Goal: Contribute content: Contribute content

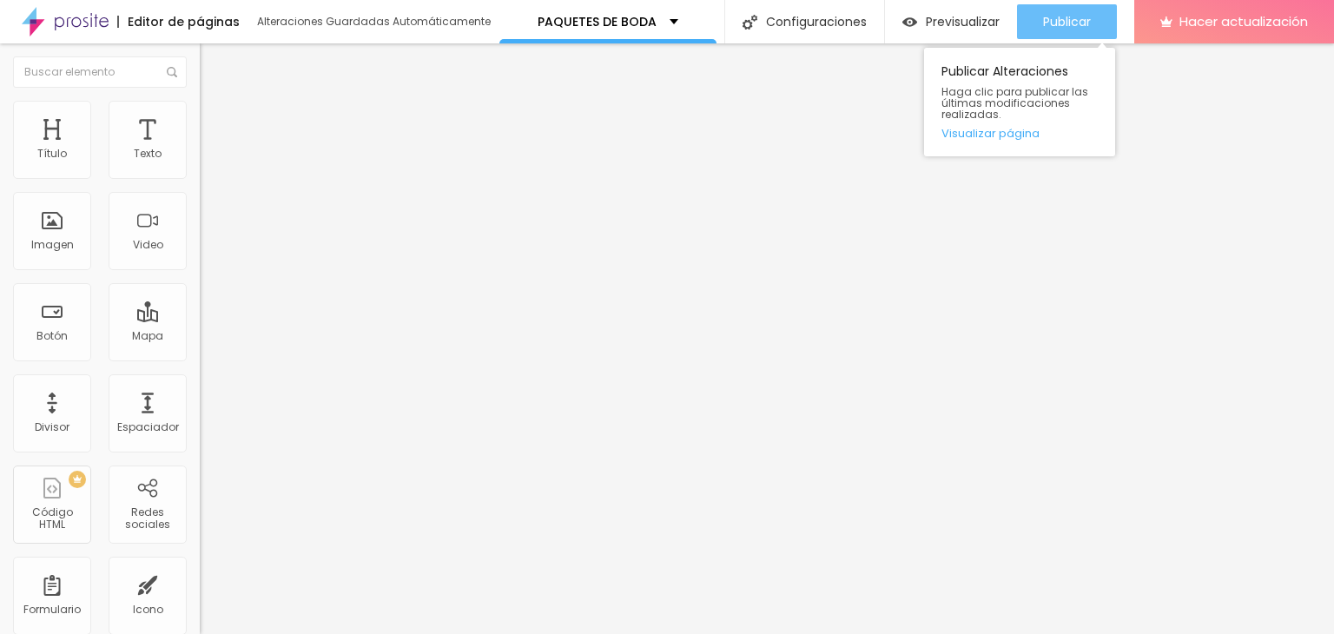
click at [1053, 16] on font "Publicar" at bounding box center [1067, 21] width 48 height 17
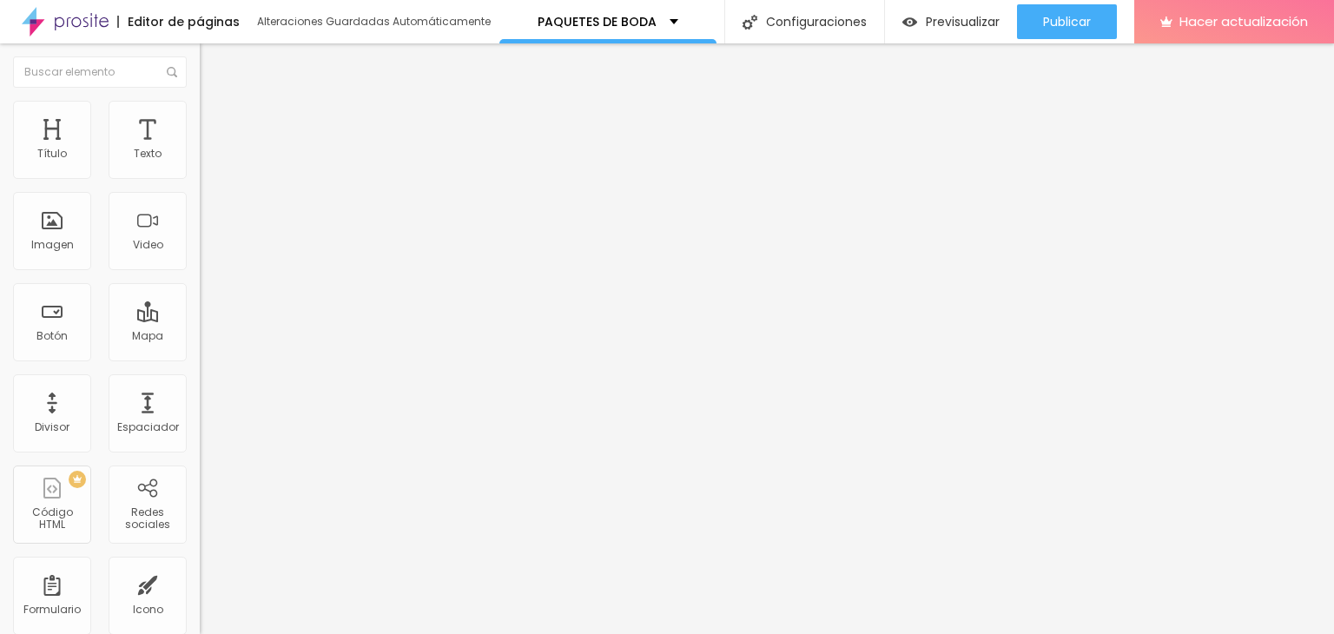
click at [215, 117] on font "Estilo" at bounding box center [228, 112] width 27 height 15
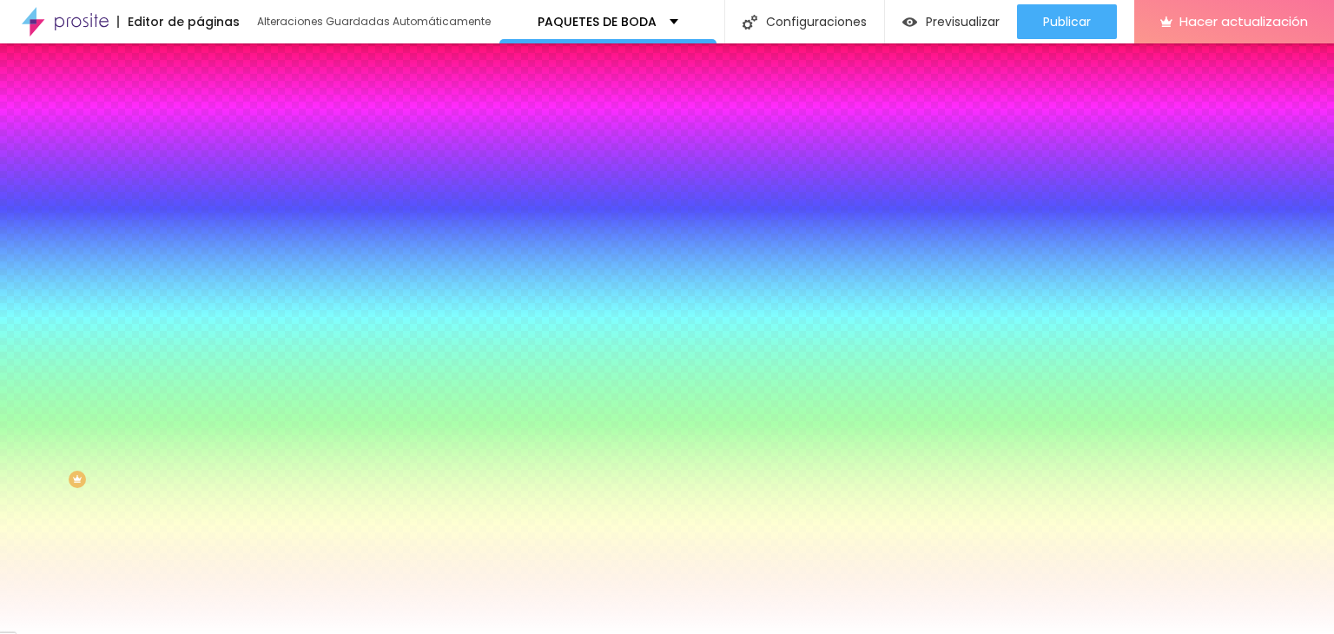
click at [210, 160] on font "Cambiar imagen" at bounding box center [257, 152] width 94 height 15
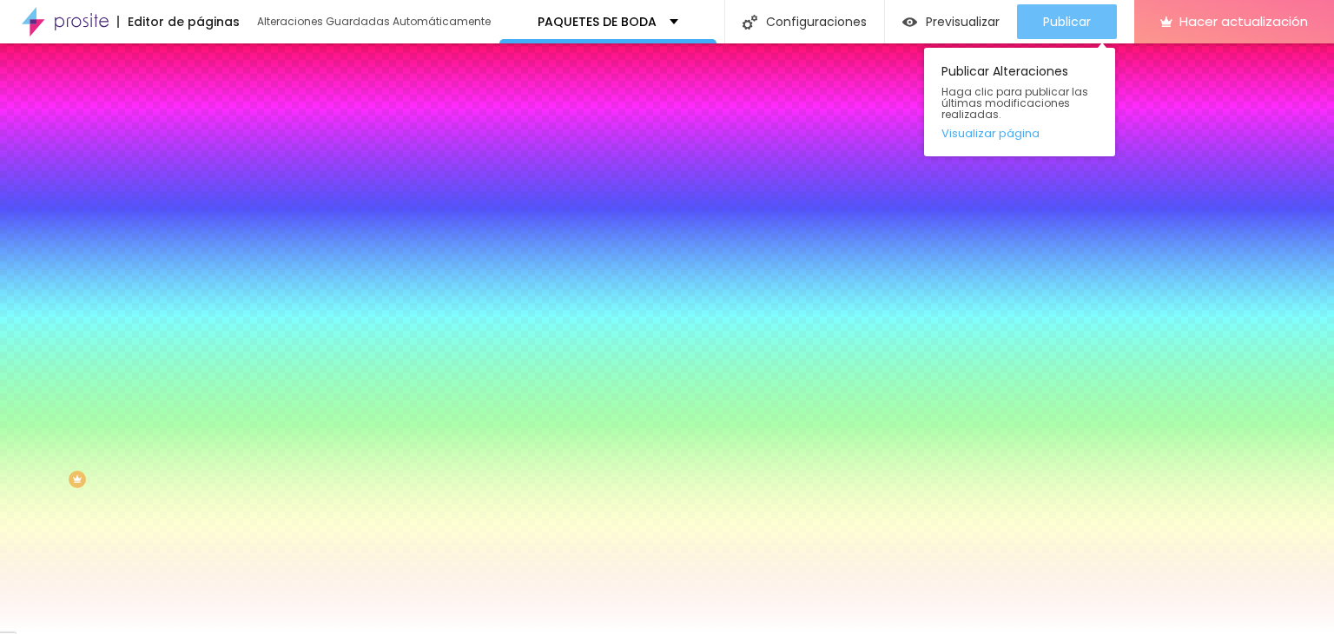
click at [1045, 8] on div "Publicar" at bounding box center [1067, 21] width 48 height 35
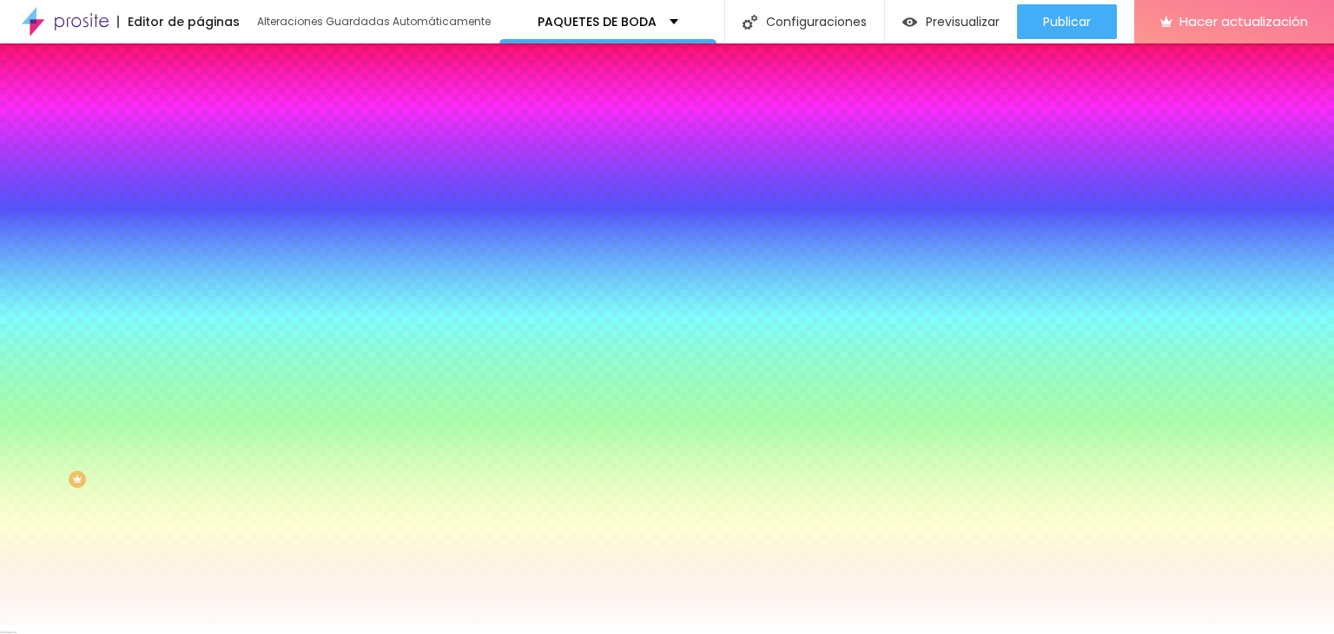
drag, startPoint x: 938, startPoint y: 103, endPoint x: 36, endPoint y: 239, distance: 912.2
click at [200, 160] on span "Cambiar imagen" at bounding box center [252, 152] width 104 height 15
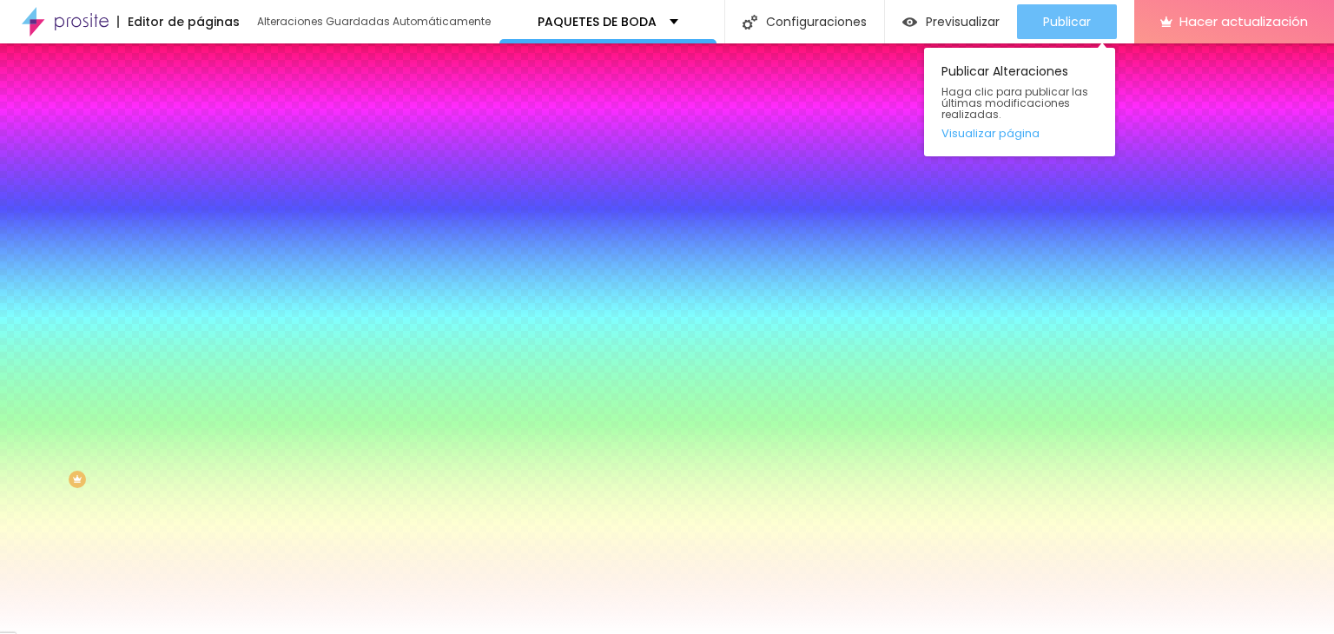
click at [1043, 15] on font "Publicar" at bounding box center [1067, 21] width 48 height 17
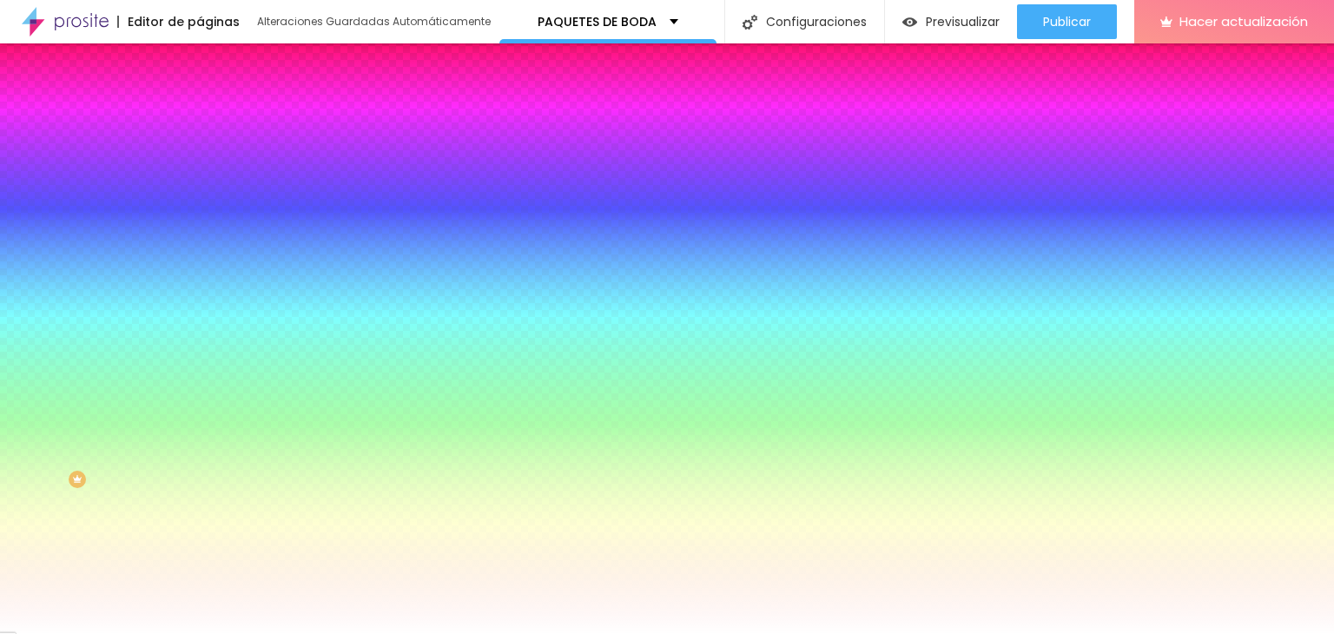
click at [210, 160] on font "Cambiar imagen" at bounding box center [257, 152] width 94 height 15
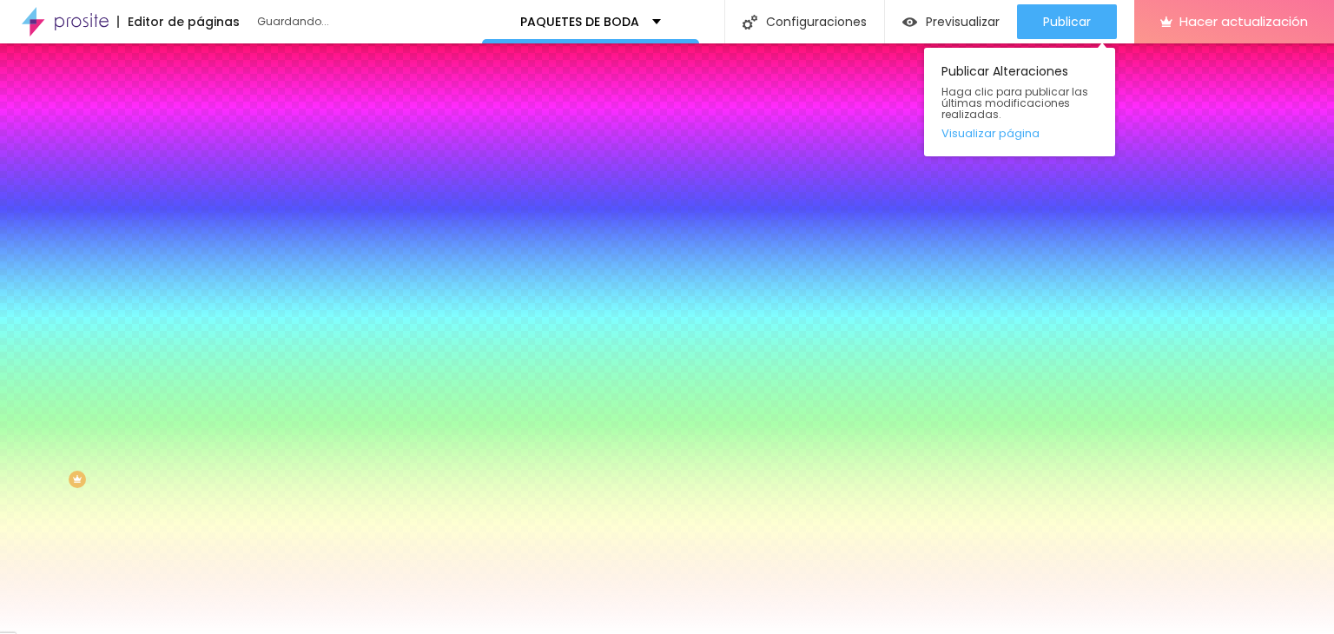
click at [1072, 1] on div "Publicar Publicar Alteraciones Haga clic para publicar las últimas modificacion…" at bounding box center [1067, 21] width 100 height 43
click at [1070, 15] on font "Publicar" at bounding box center [1067, 21] width 48 height 17
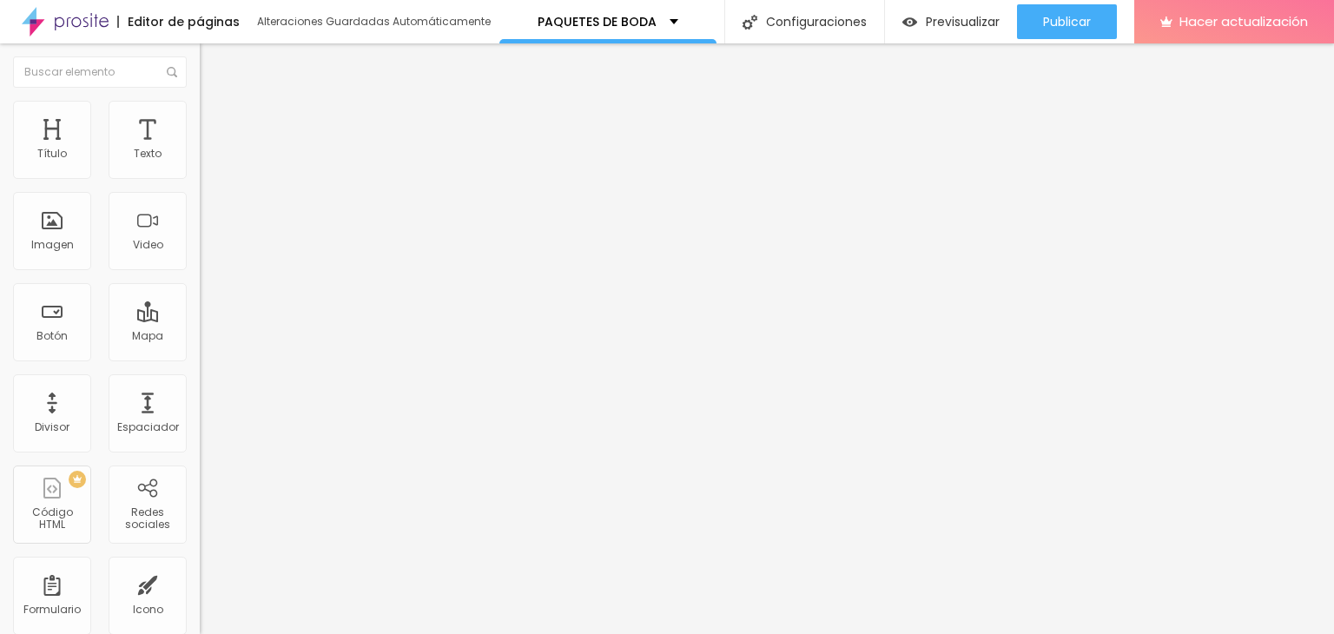
click at [210, 149] on font "Agregar imagen" at bounding box center [254, 142] width 89 height 15
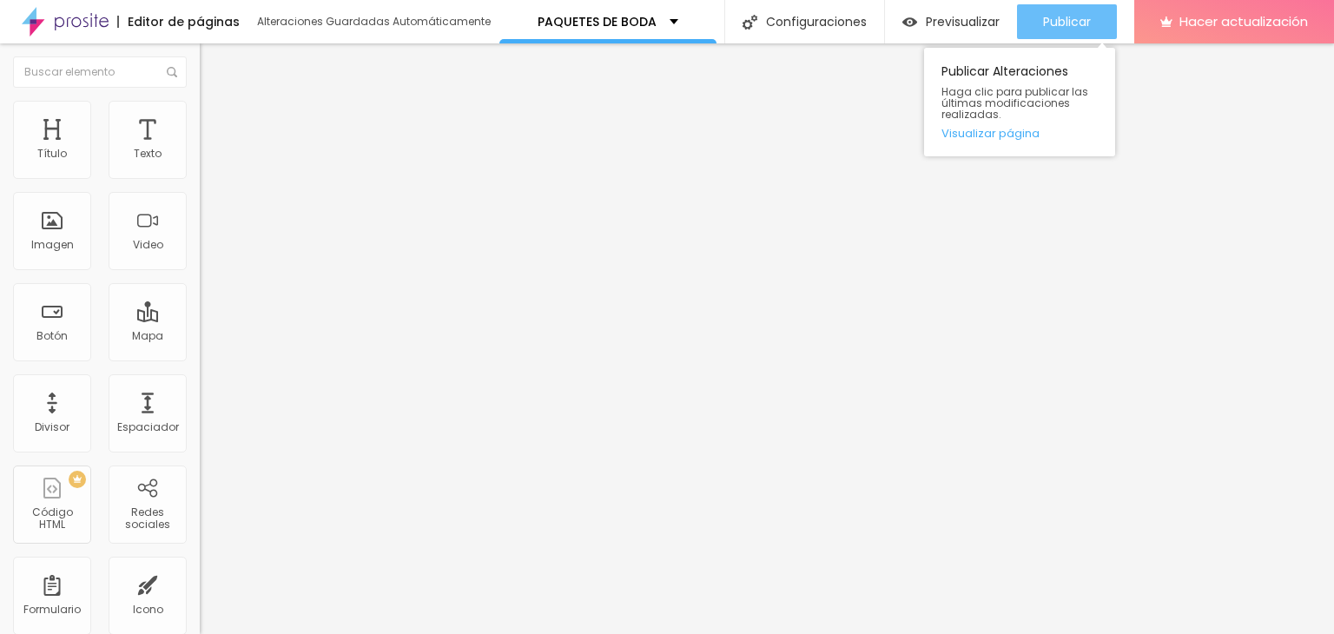
click at [1027, 23] on button "Publicar" at bounding box center [1067, 21] width 100 height 35
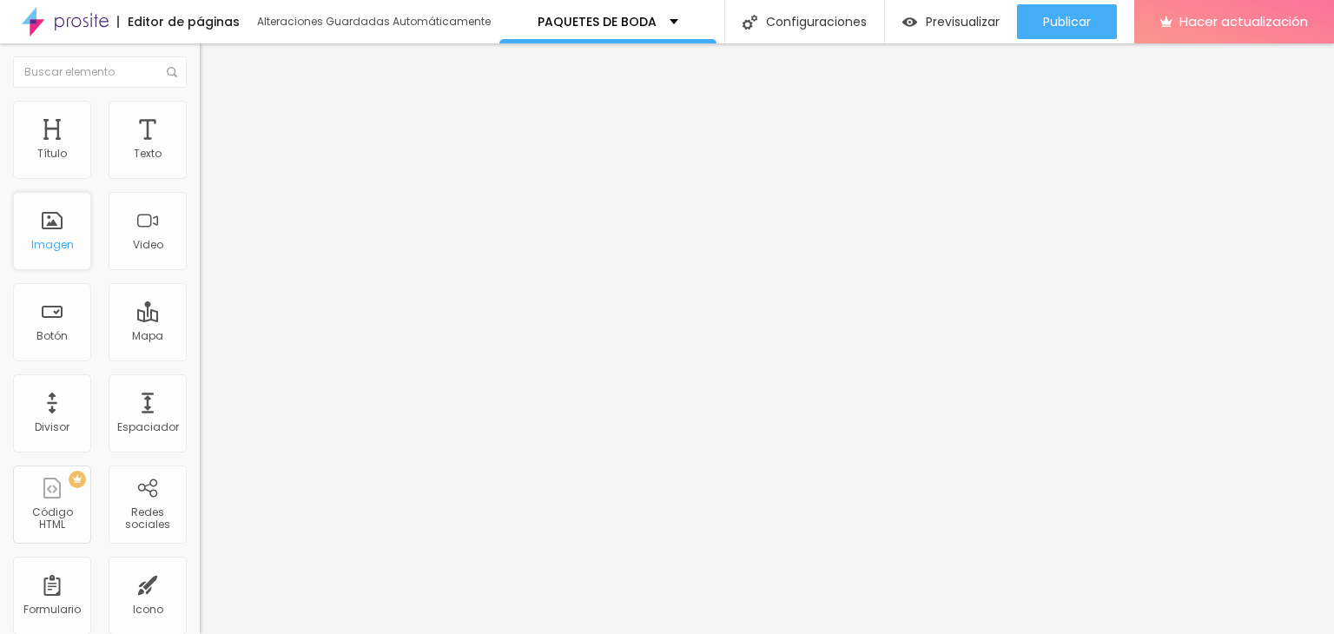
click at [53, 234] on div "Imagen" at bounding box center [52, 231] width 78 height 78
click at [200, 149] on span "Agregar imagen" at bounding box center [249, 142] width 99 height 15
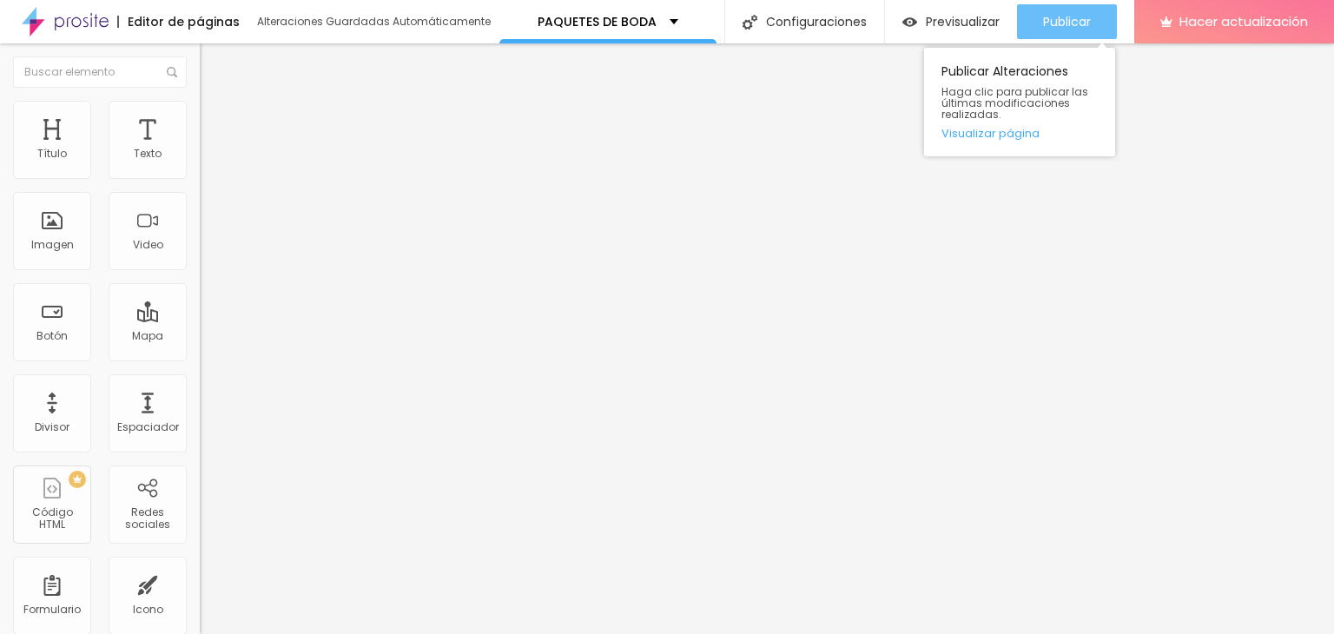
click at [1044, 30] on div "Publicar" at bounding box center [1067, 21] width 48 height 35
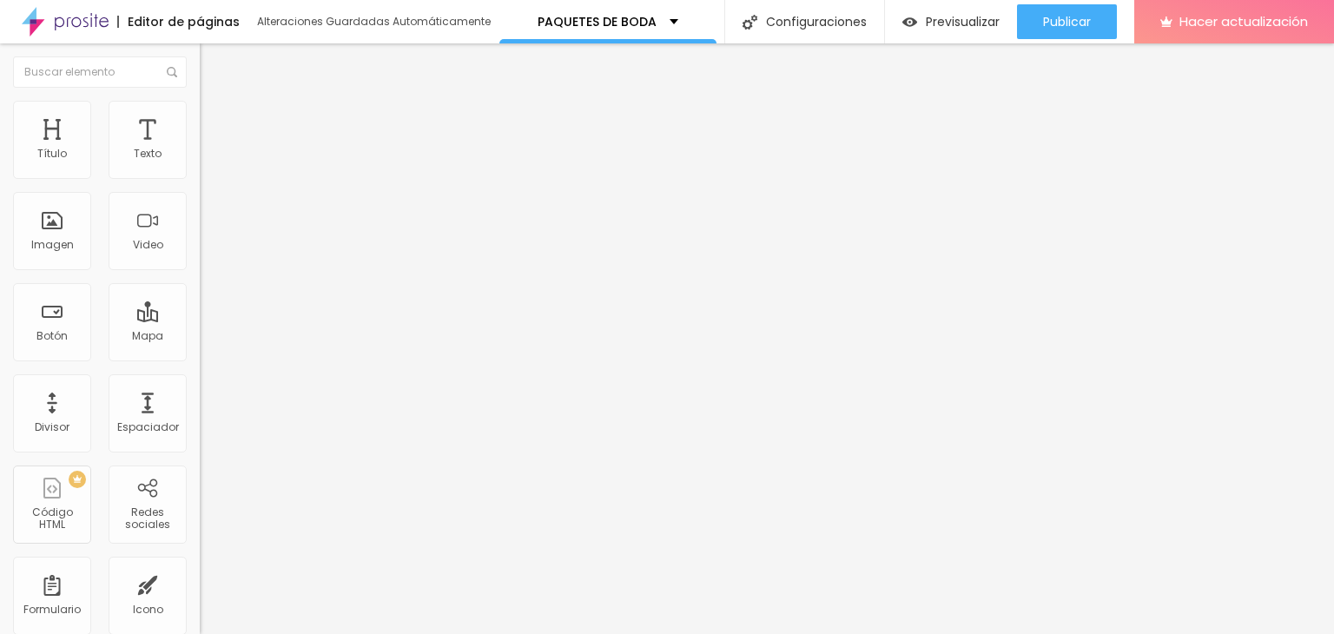
click at [215, 117] on font "Estilo" at bounding box center [228, 112] width 27 height 15
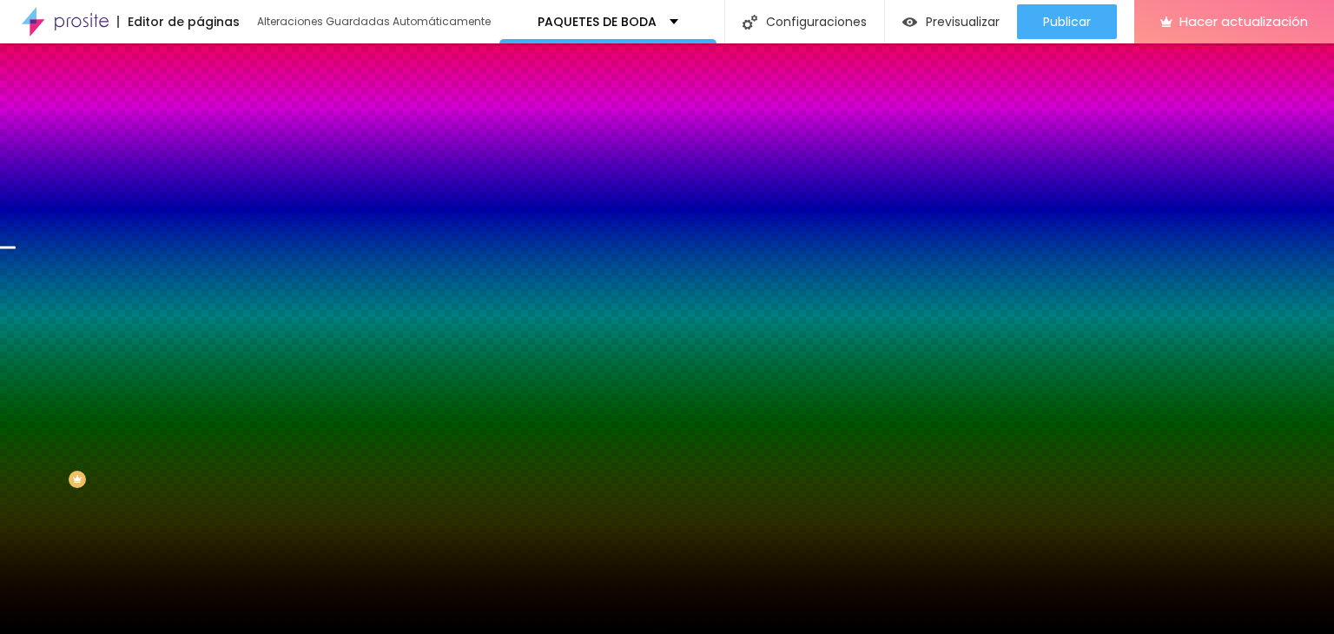
click at [214, 300] on icon "button" at bounding box center [215, 298] width 3 height 3
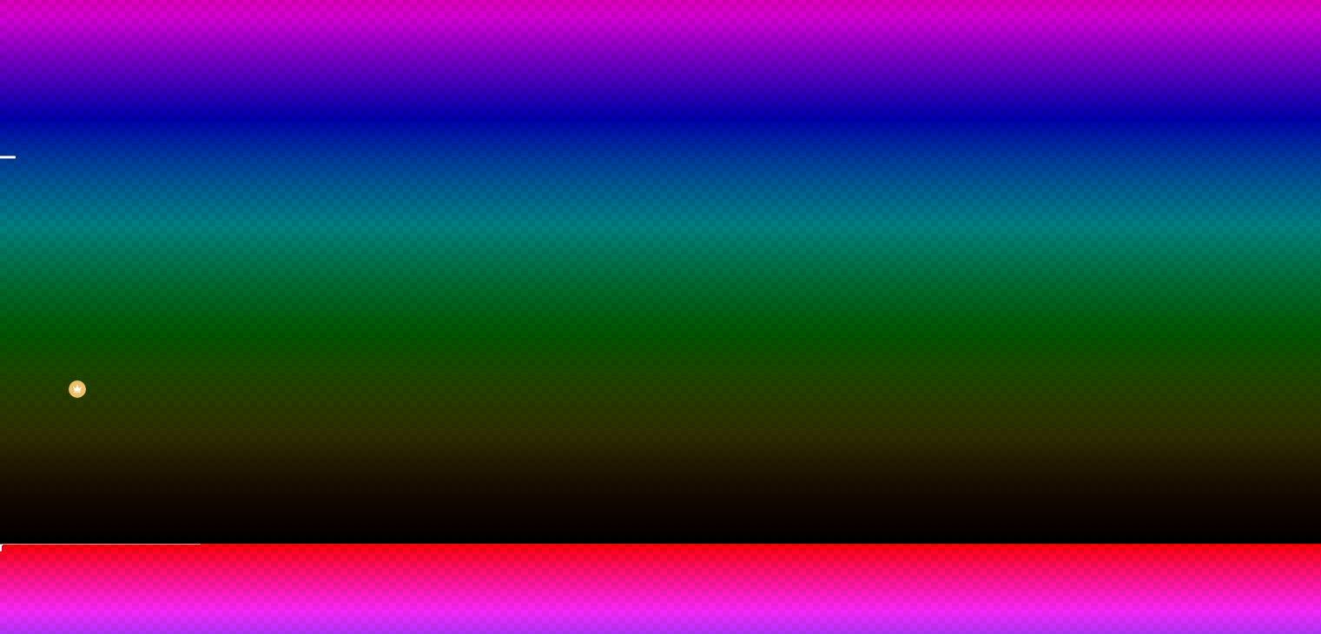
scroll to position [97, 0]
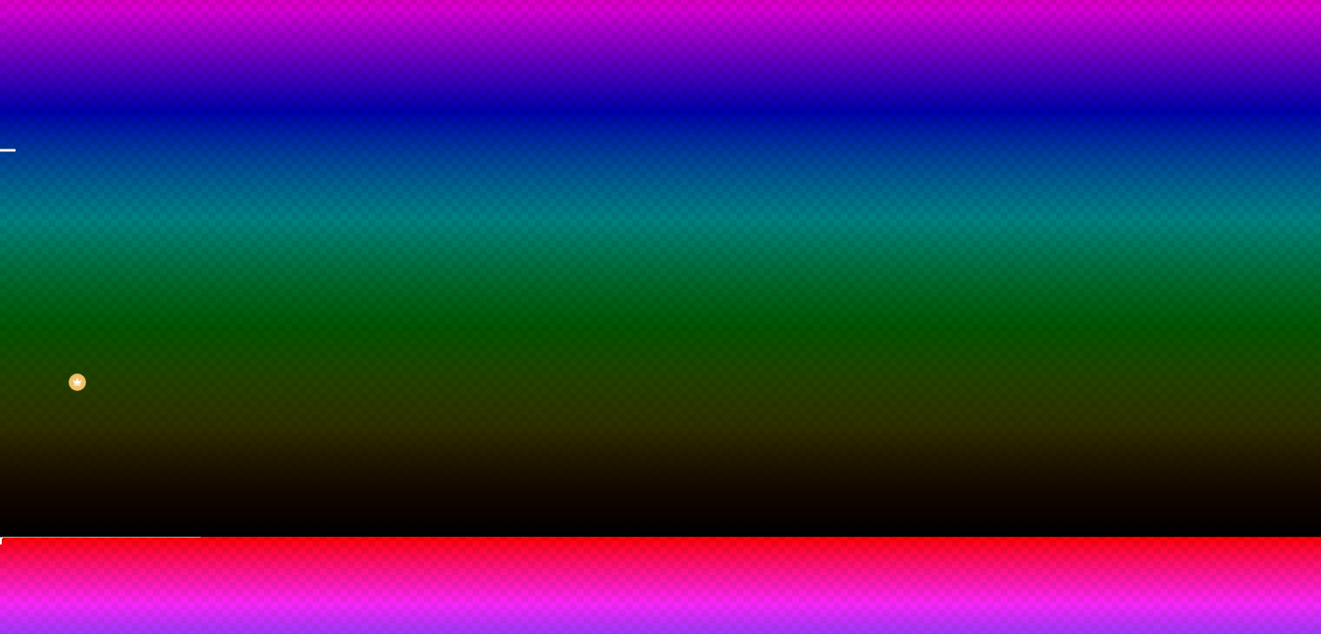
click at [356, 537] on div "Activar efecto" at bounding box center [660, 542] width 1321 height 10
click at [361, 547] on div at bounding box center [660, 547] width 1321 height 0
click at [366, 547] on div at bounding box center [660, 547] width 1321 height 0
click at [118, 537] on div at bounding box center [660, 537] width 1321 height 0
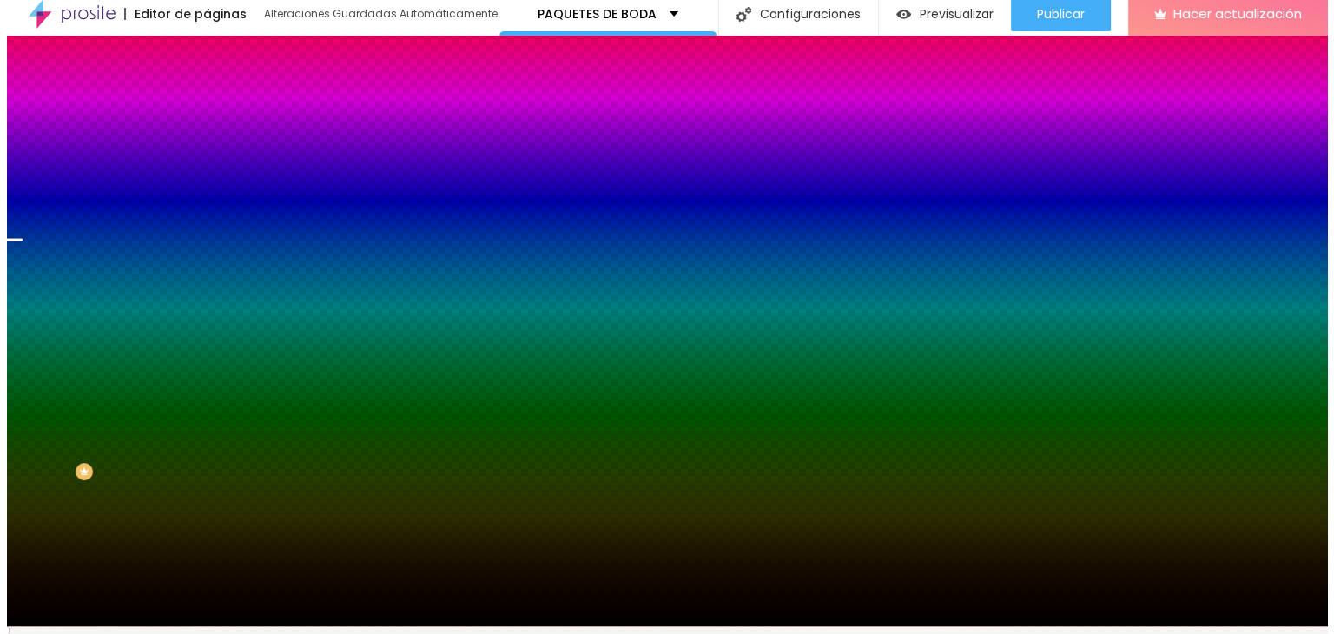
scroll to position [0, 0]
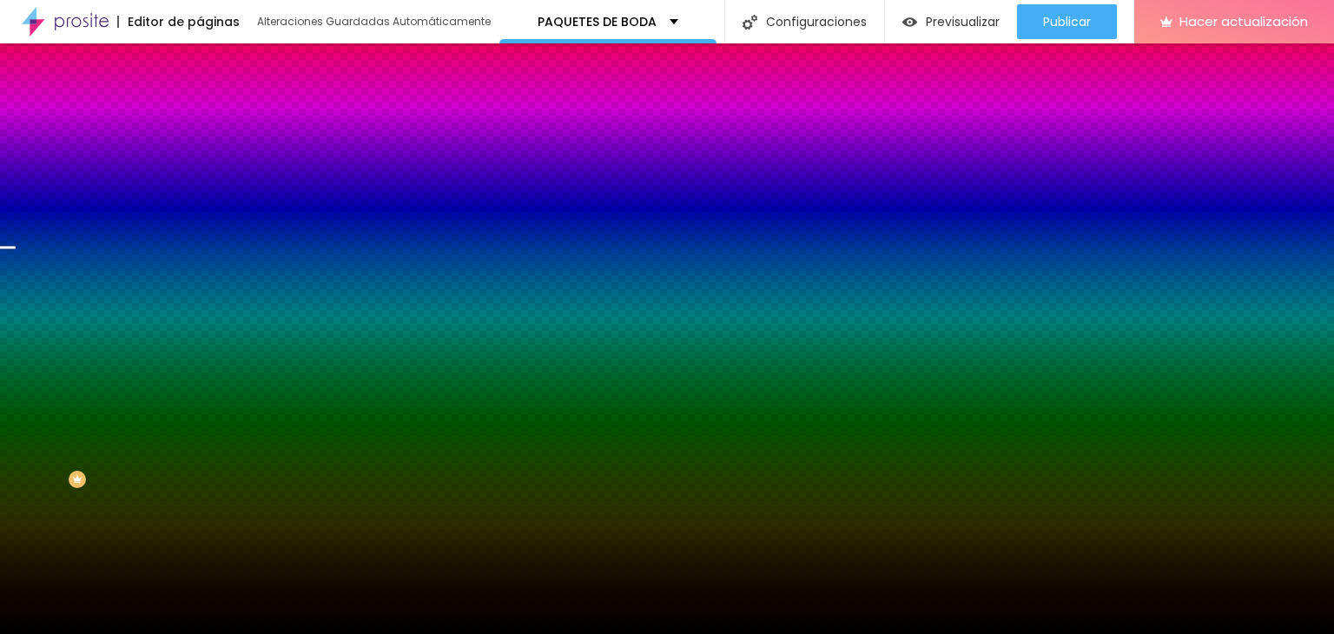
click at [200, 118] on li "Avanzado" at bounding box center [300, 126] width 200 height 17
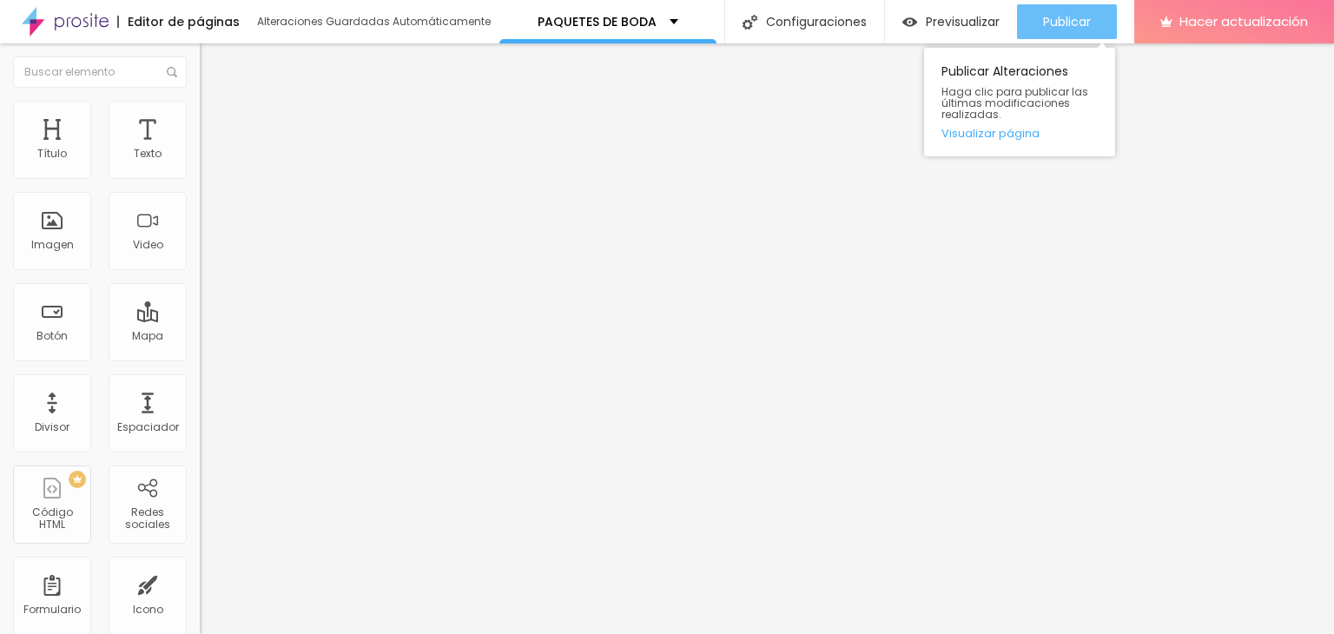
click at [1067, 11] on div "Publicar" at bounding box center [1067, 21] width 48 height 35
click at [1078, 16] on font "Publicar" at bounding box center [1067, 21] width 48 height 17
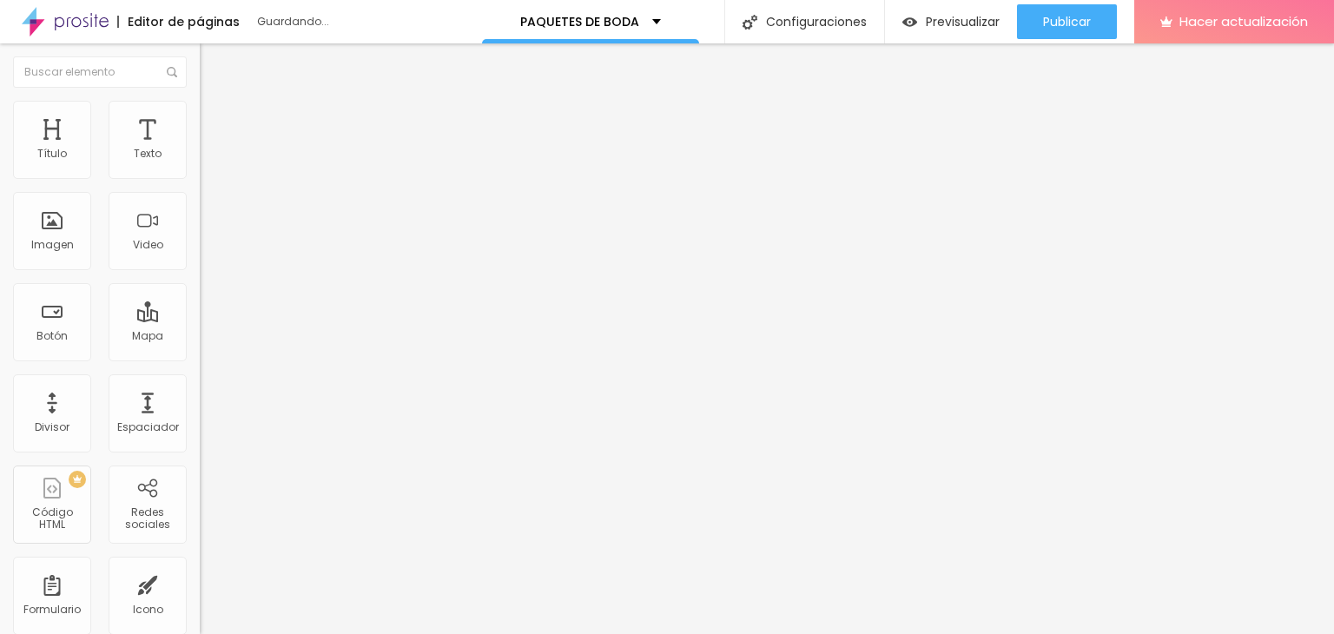
click at [200, 167] on button "button" at bounding box center [212, 157] width 24 height 18
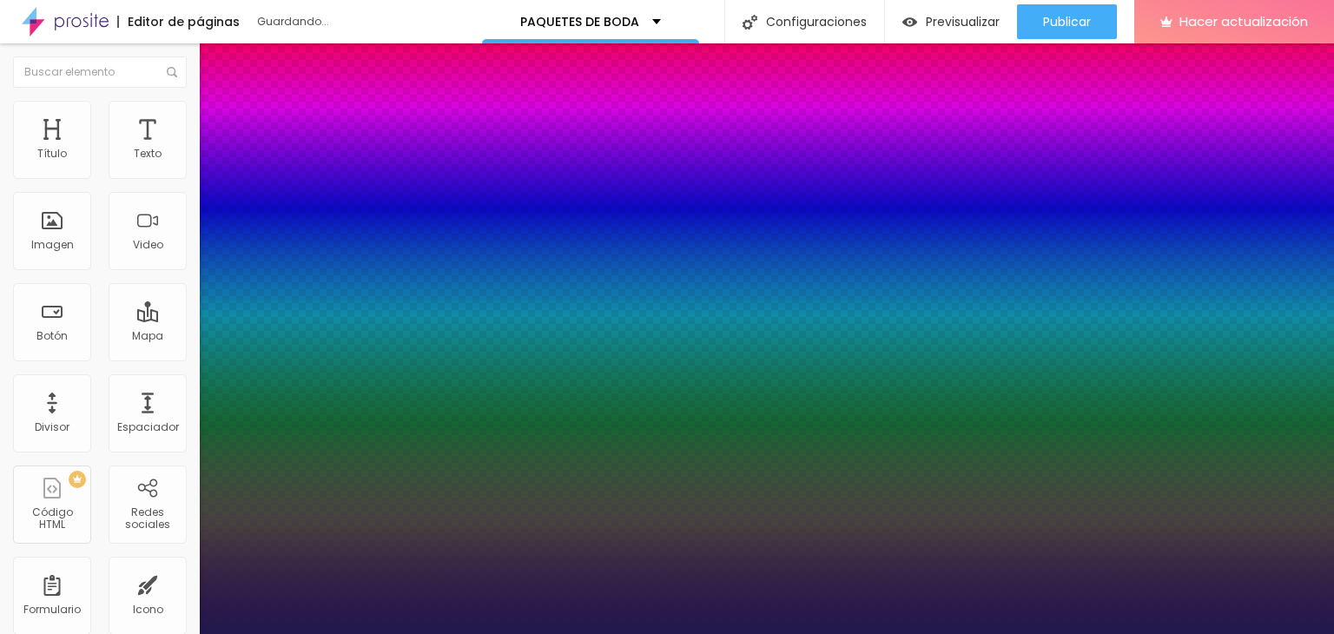
type input "1"
type input "14"
type input "1"
type input "15"
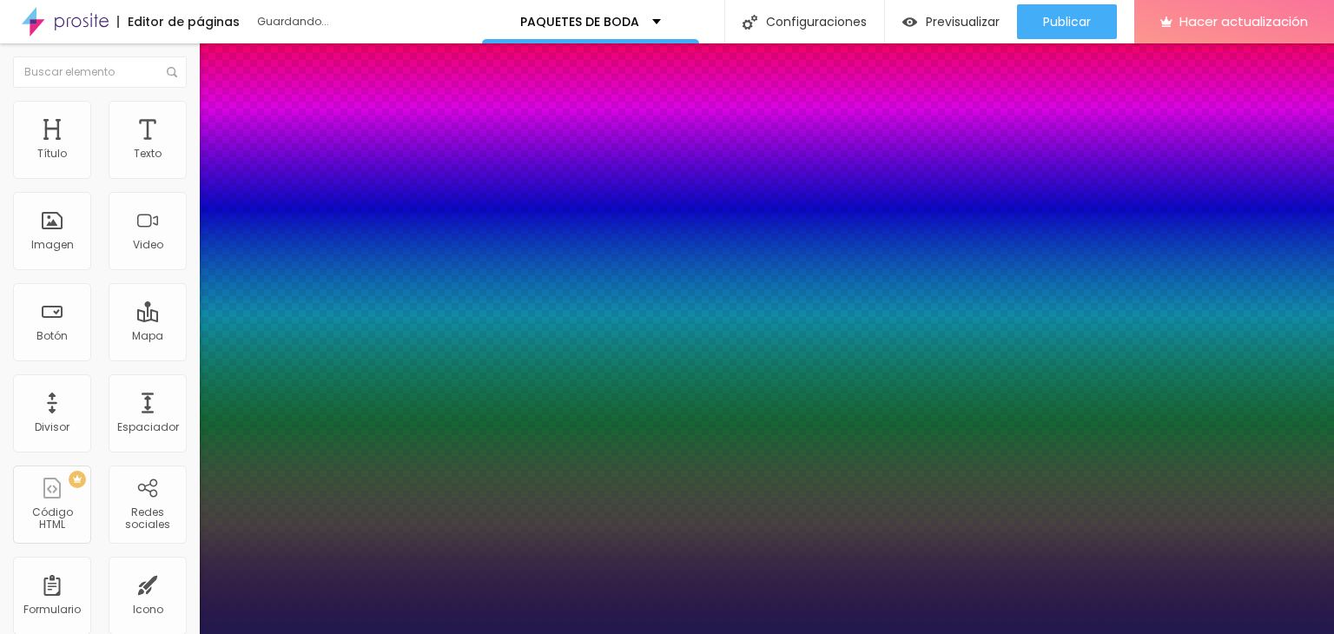
type input "15"
type input "1"
type input "16"
type input "1"
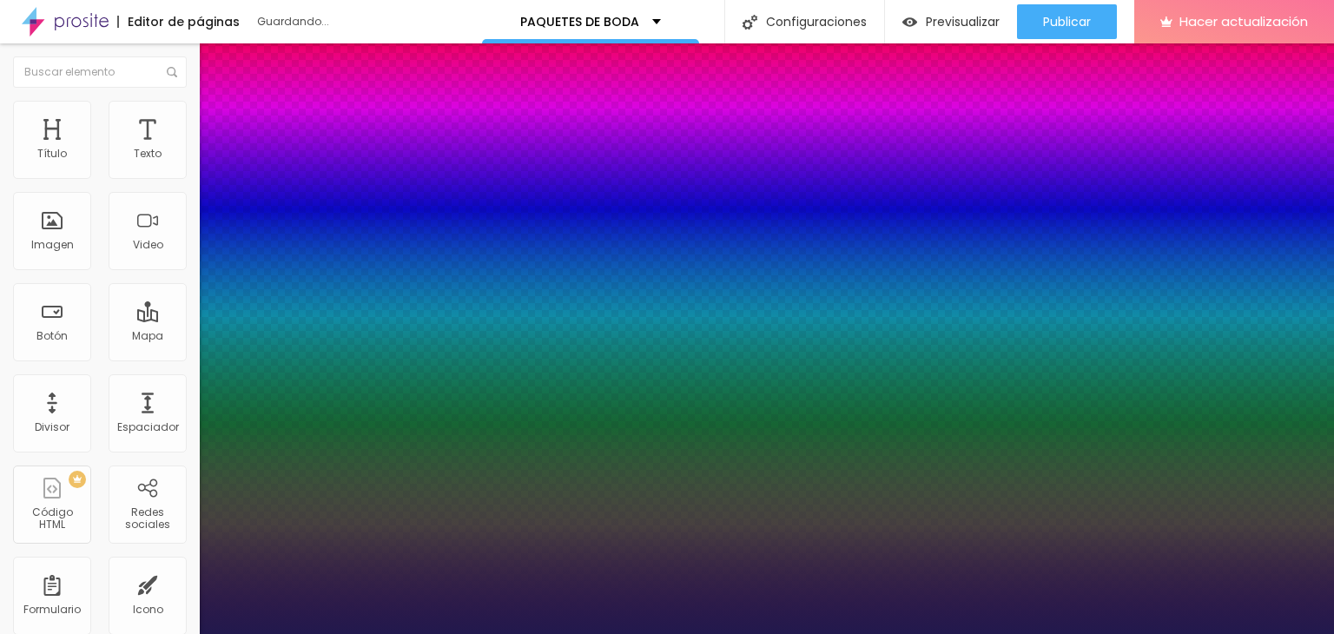
type input "17"
type input "1"
type input "17"
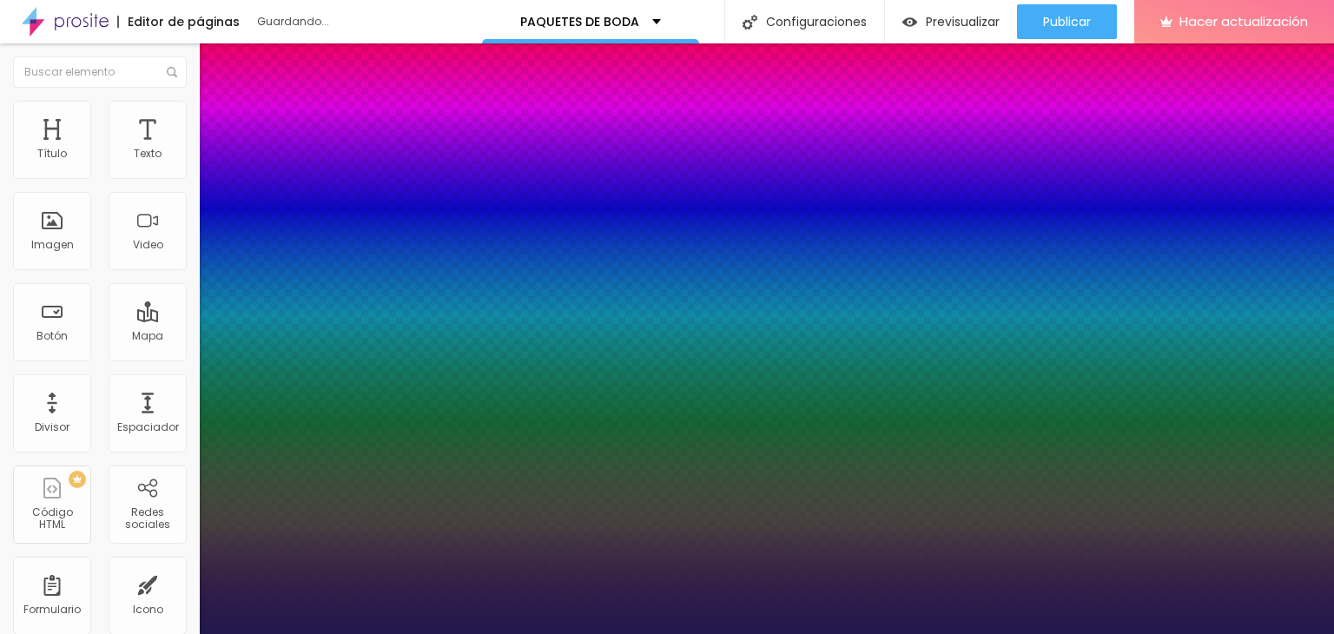
type input "1"
select select "Actor-Regular"
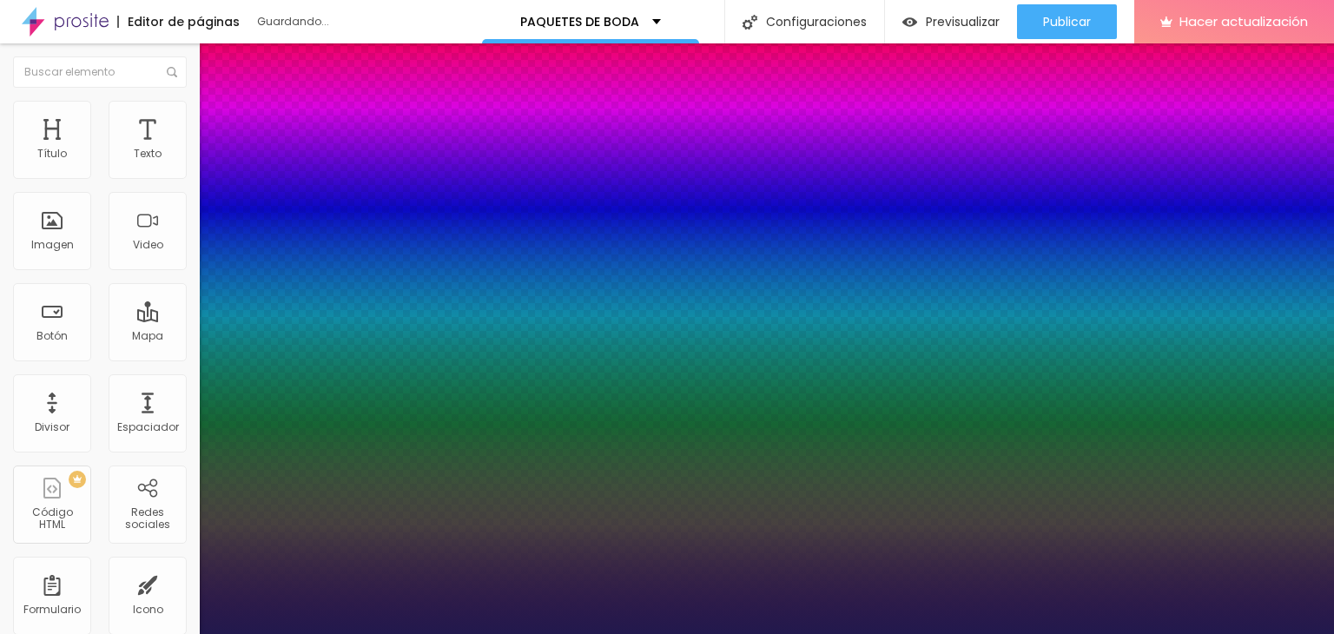
type input "1"
select select "Alegreya"
type input "1"
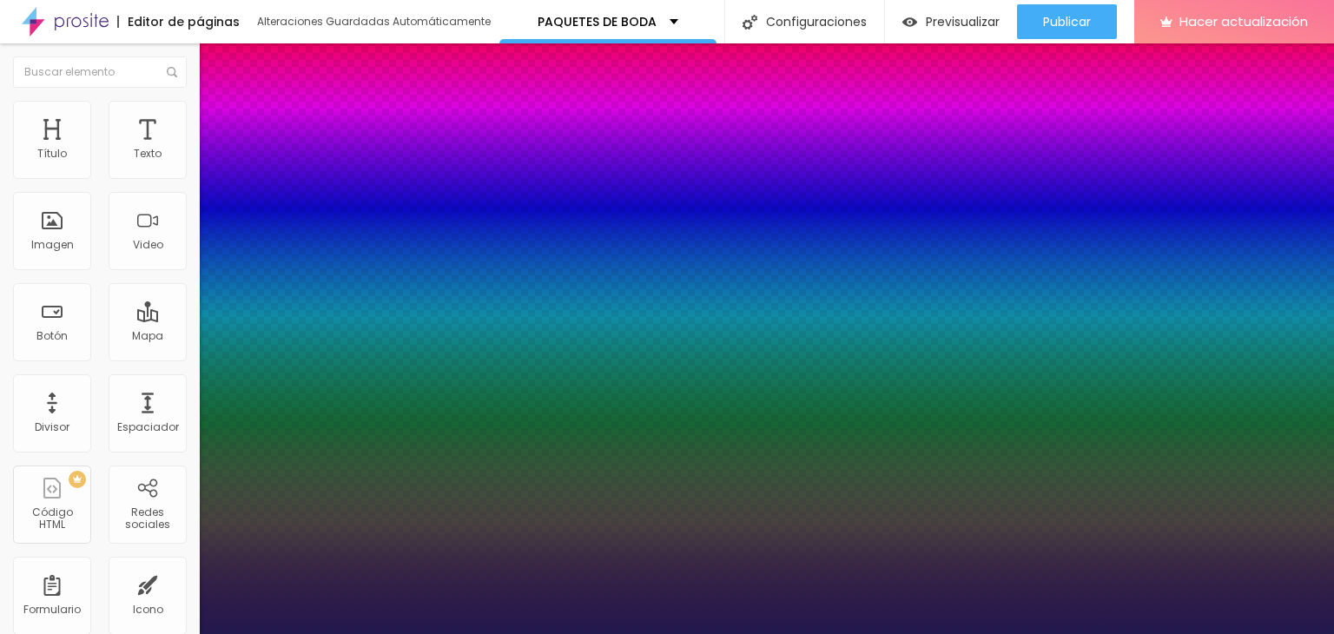
select select "Allan-Regular"
type input "1"
select select "AmaticaSC"
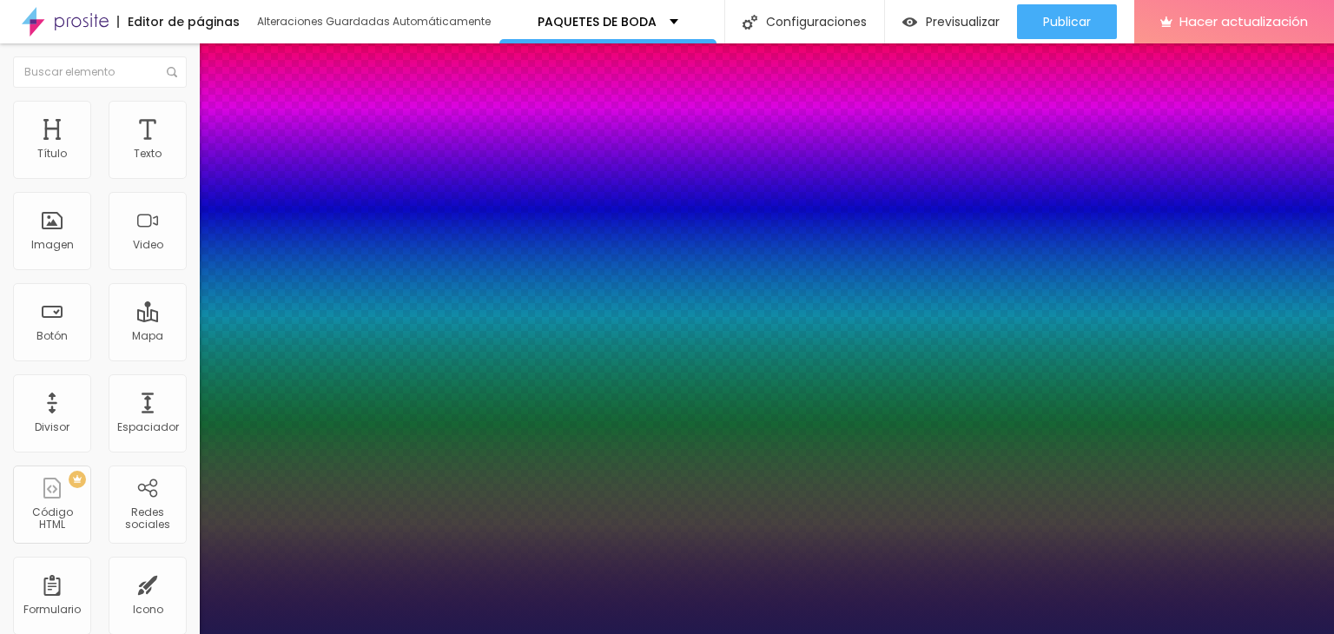
type input "1"
select select "AnonymousPro-Bold"
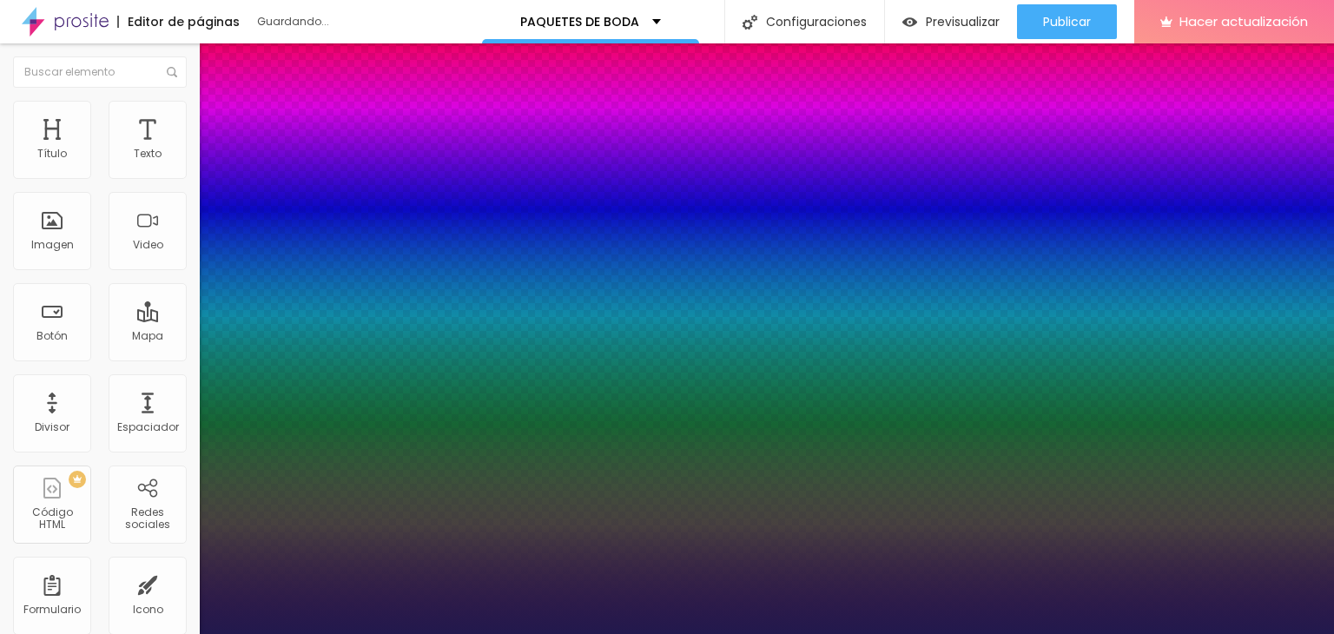
type input "1"
click at [492, 633] on div at bounding box center [667, 634] width 1334 height 0
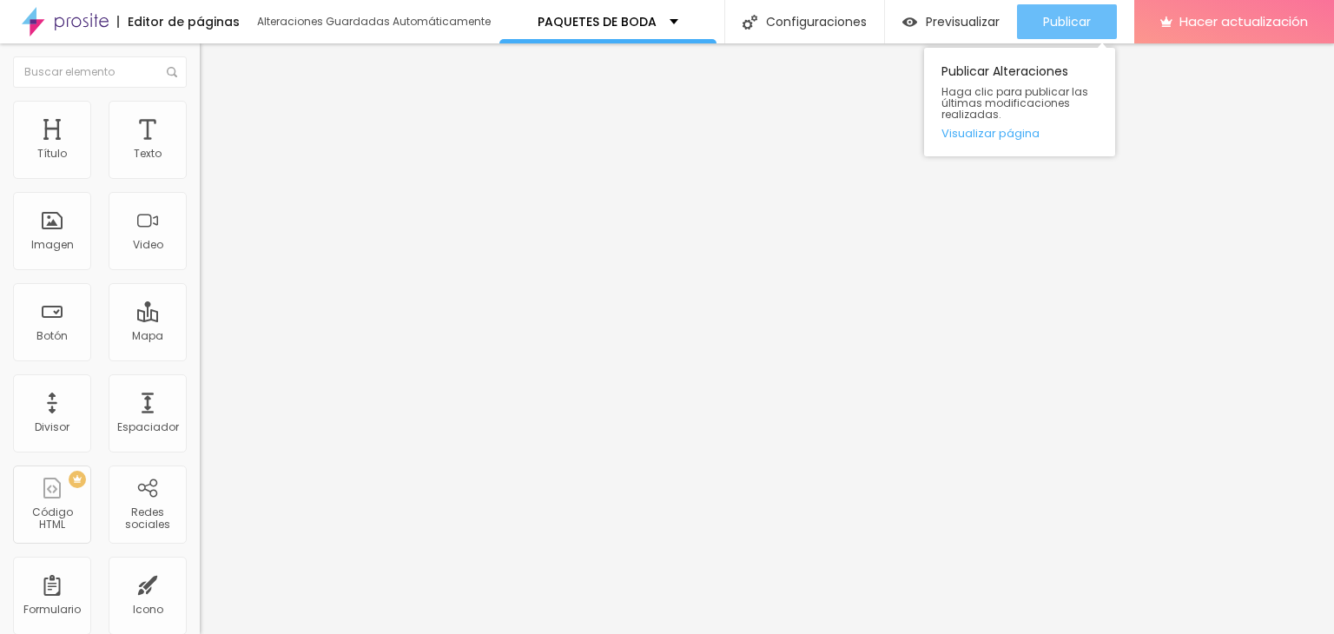
click at [1032, 17] on button "Publicar" at bounding box center [1067, 21] width 100 height 35
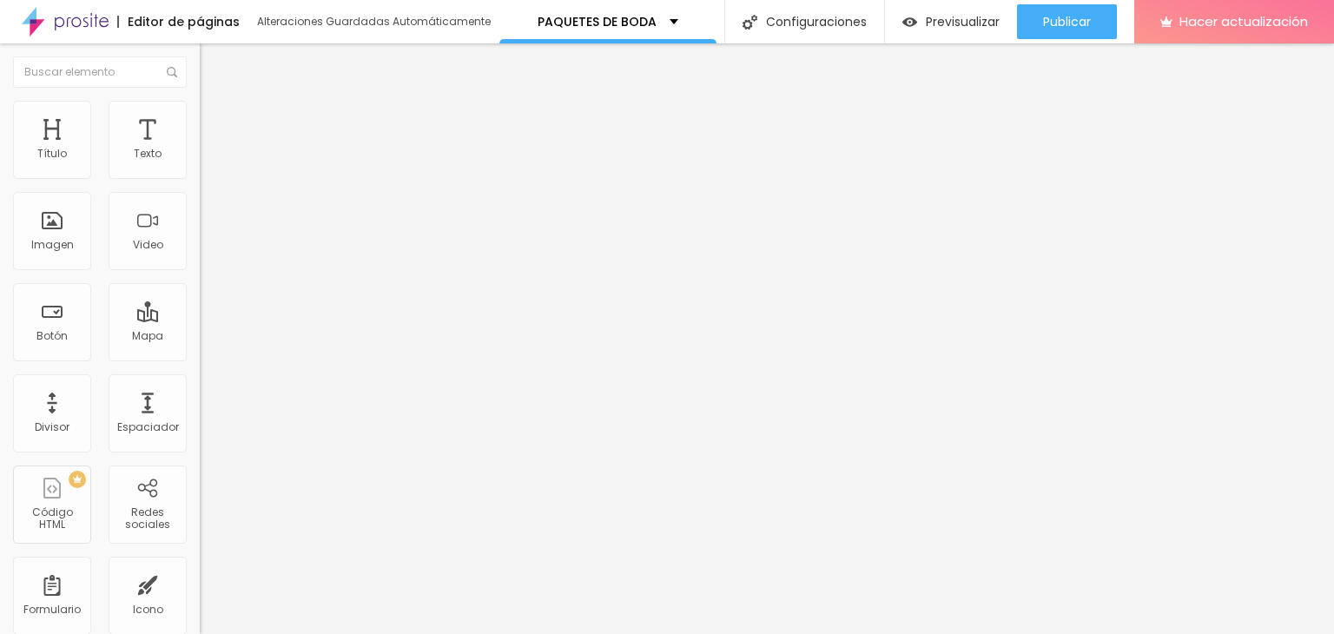
click at [200, 104] on img at bounding box center [208, 109] width 16 height 16
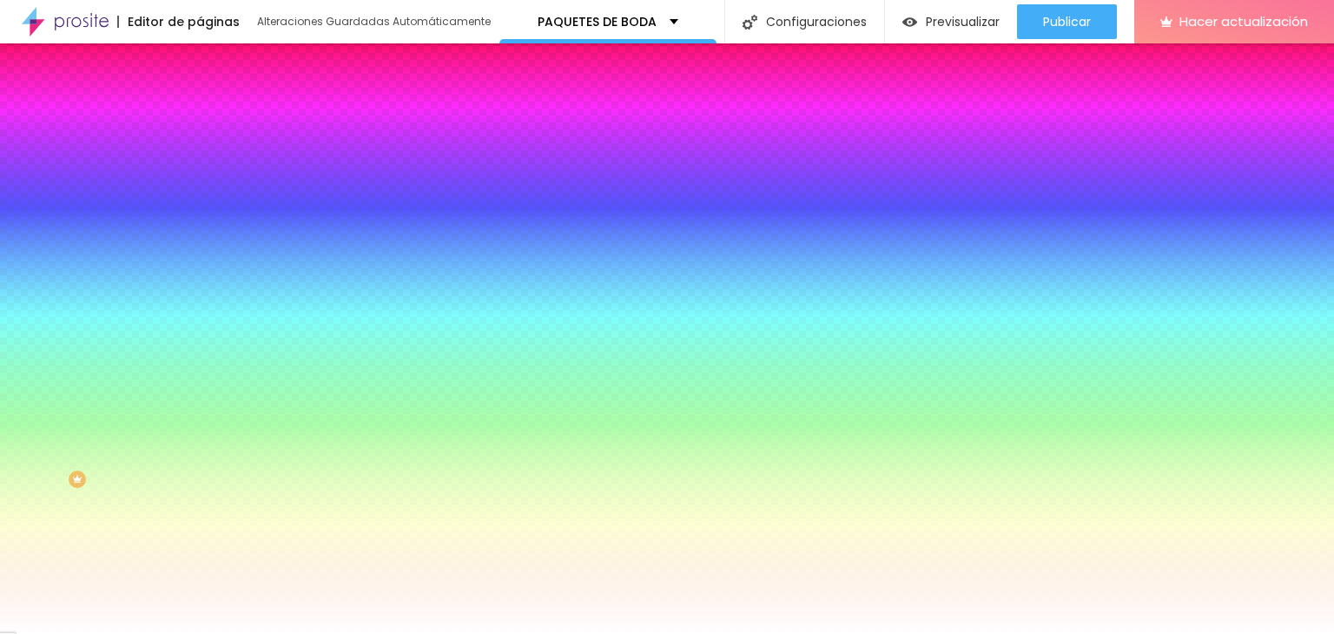
click at [200, 166] on div at bounding box center [300, 166] width 200 height 0
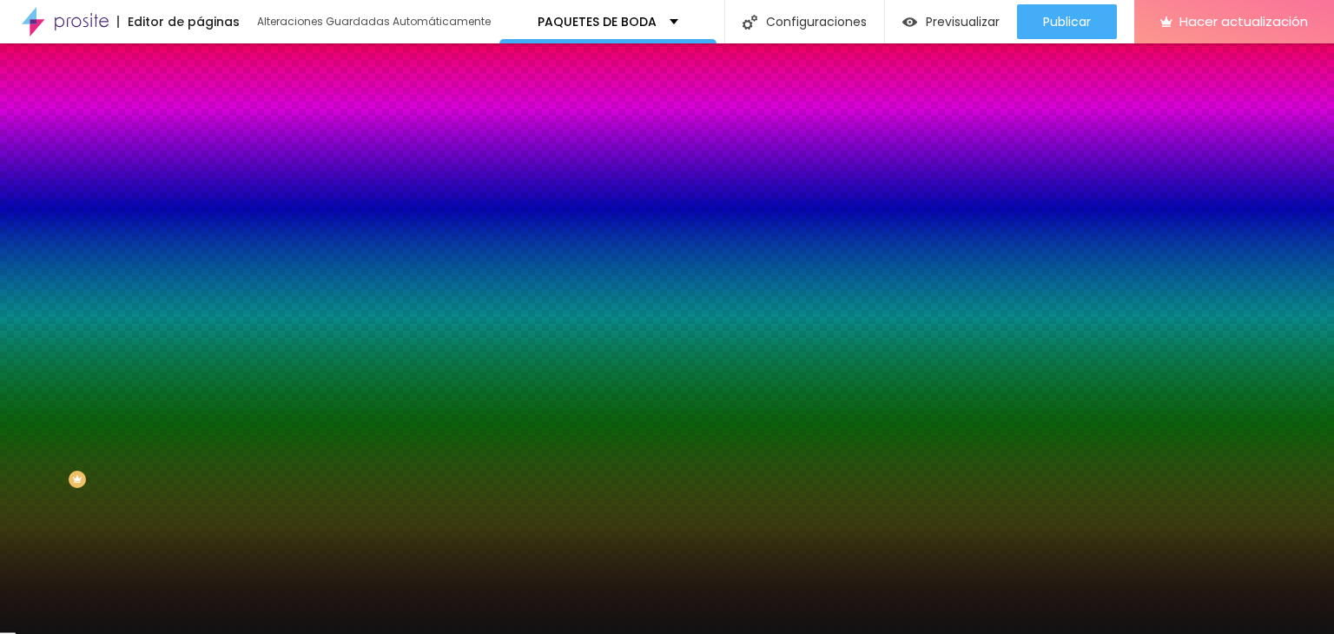
type input "#000000"
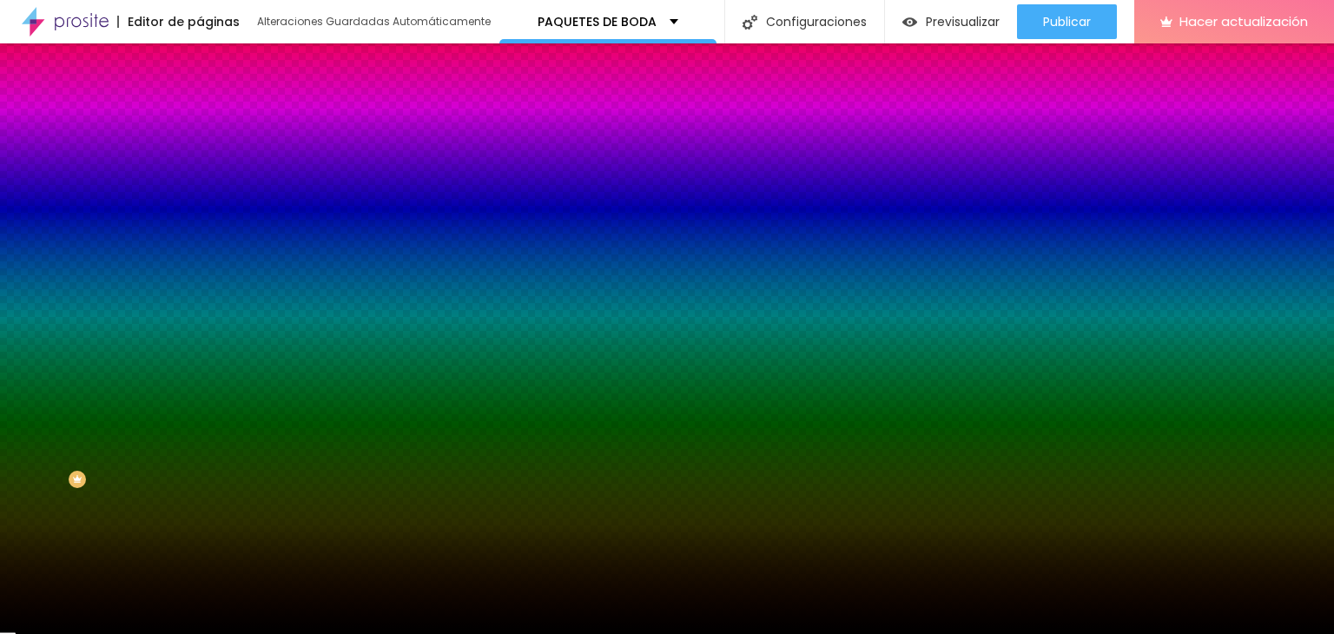
drag, startPoint x: 94, startPoint y: 271, endPoint x: 10, endPoint y: 339, distance: 107.9
click at [200, 339] on div "Editar null Contenido Estilo Avanzado Color de fondo Restablecer #000000 Sombra…" at bounding box center [300, 338] width 200 height 590
click at [200, 166] on div at bounding box center [300, 166] width 200 height 0
drag, startPoint x: 172, startPoint y: 272, endPoint x: 170, endPoint y: 206, distance: 66.0
click at [170, 206] on div at bounding box center [667, 317] width 1334 height 634
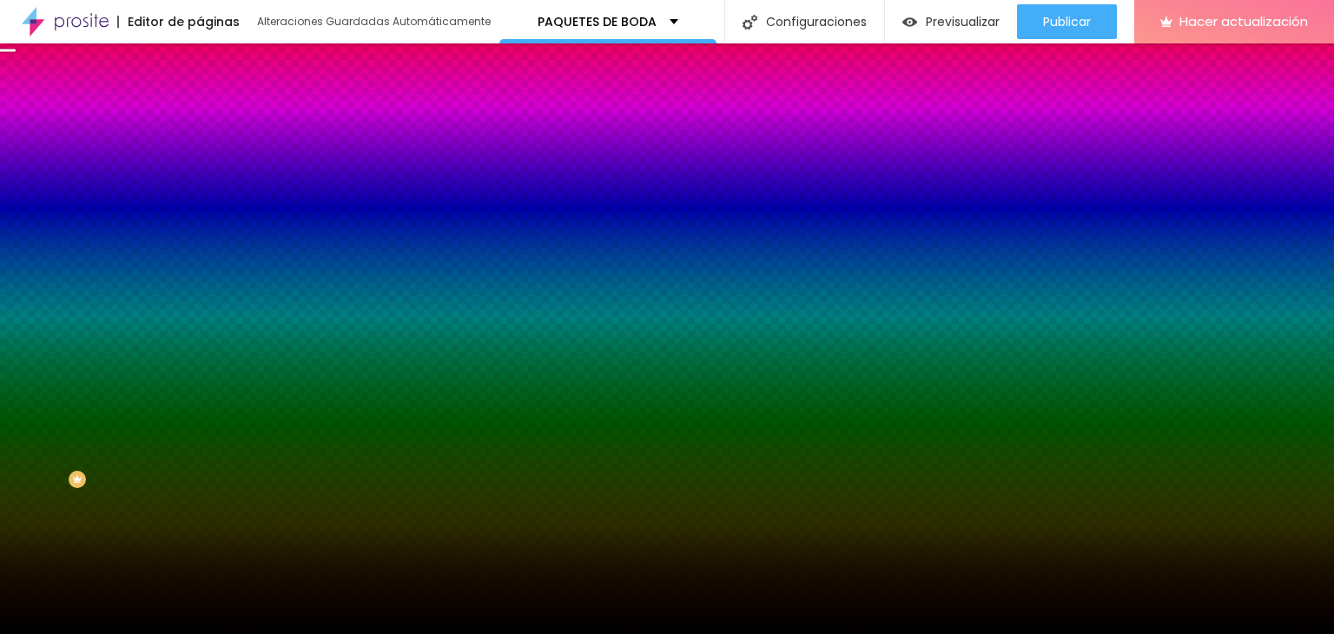
click at [200, 401] on div "Editar null Contenido Estilo Avanzado Color de fondo Restablecer #000000 Sombra…" at bounding box center [300, 338] width 200 height 590
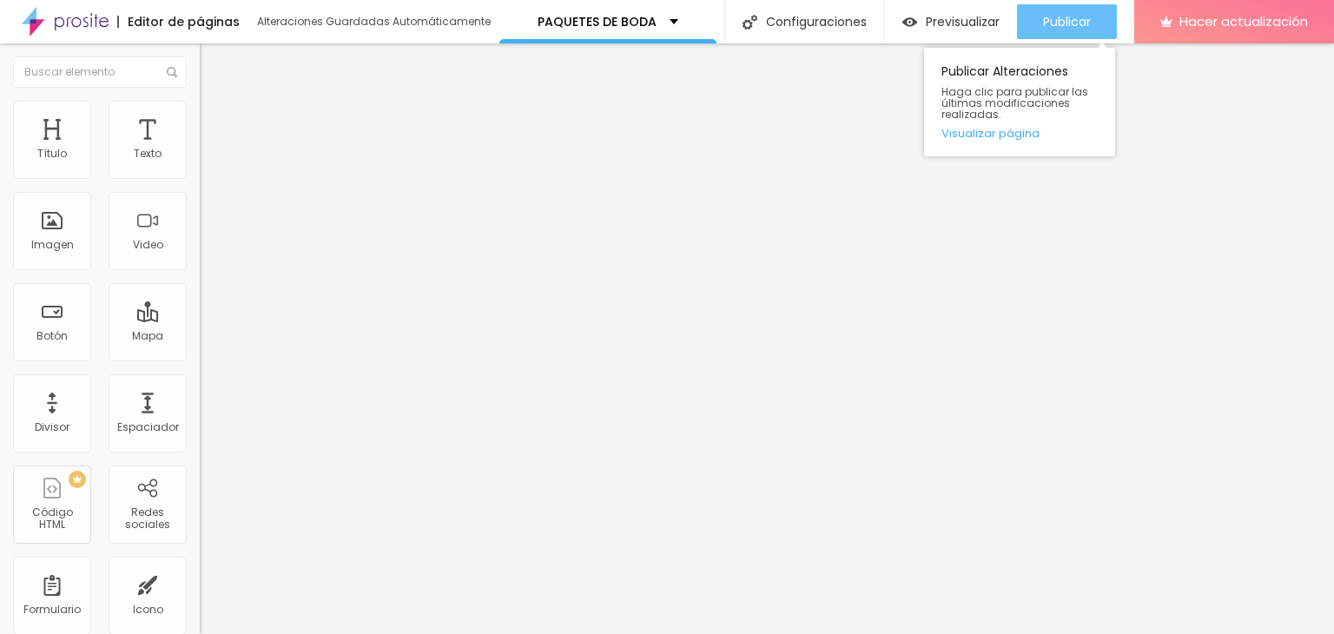
click at [1058, 17] on font "Publicar" at bounding box center [1067, 21] width 48 height 17
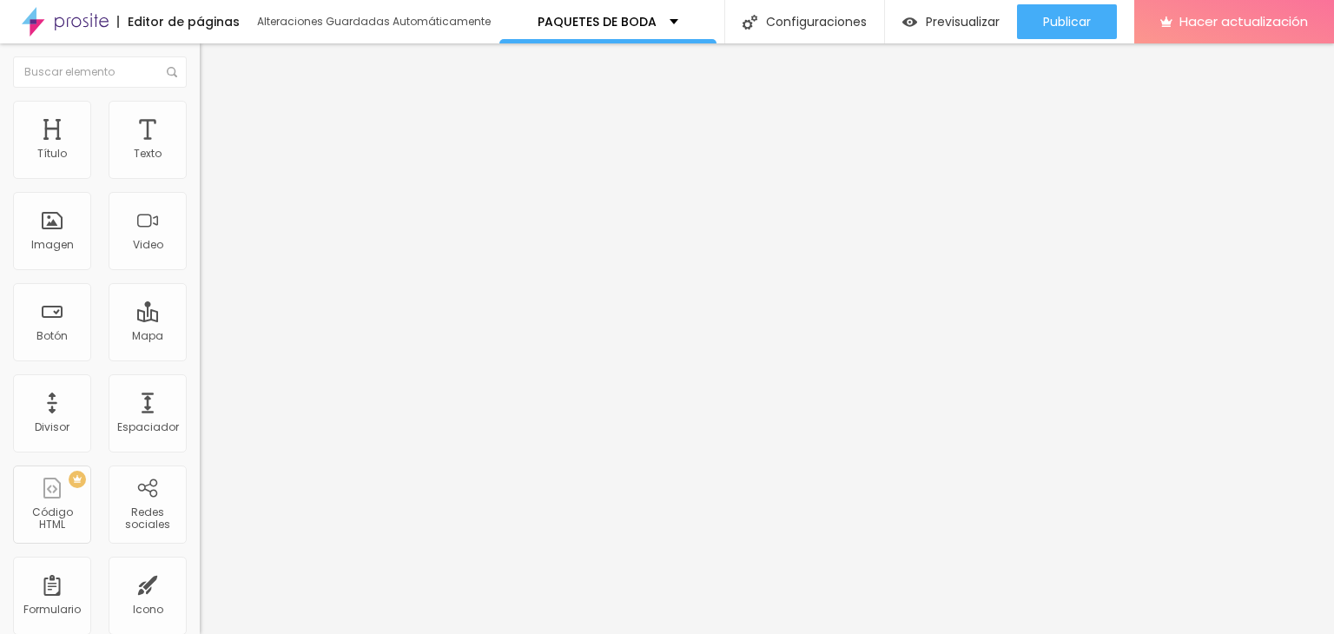
click at [215, 119] on font "Estilo" at bounding box center [228, 112] width 27 height 15
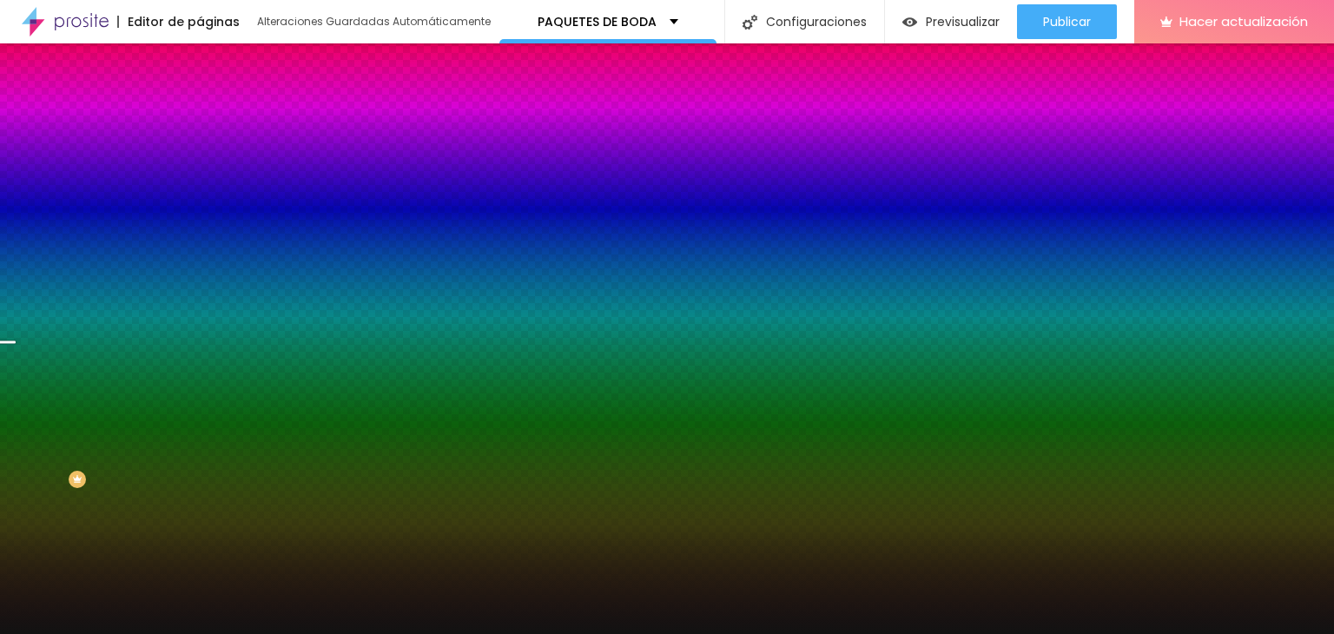
click at [200, 166] on div at bounding box center [300, 166] width 200 height 0
drag, startPoint x: 174, startPoint y: 266, endPoint x: 170, endPoint y: 234, distance: 32.3
click at [16, 185] on div at bounding box center [6, 183] width 17 height 3
click at [17, 218] on div at bounding box center [8, 216] width 17 height 3
click at [200, 427] on div "Editar null Contenido Estilo Avanzado Color de fondo Restablecer #121212 Sombra…" at bounding box center [300, 338] width 200 height 590
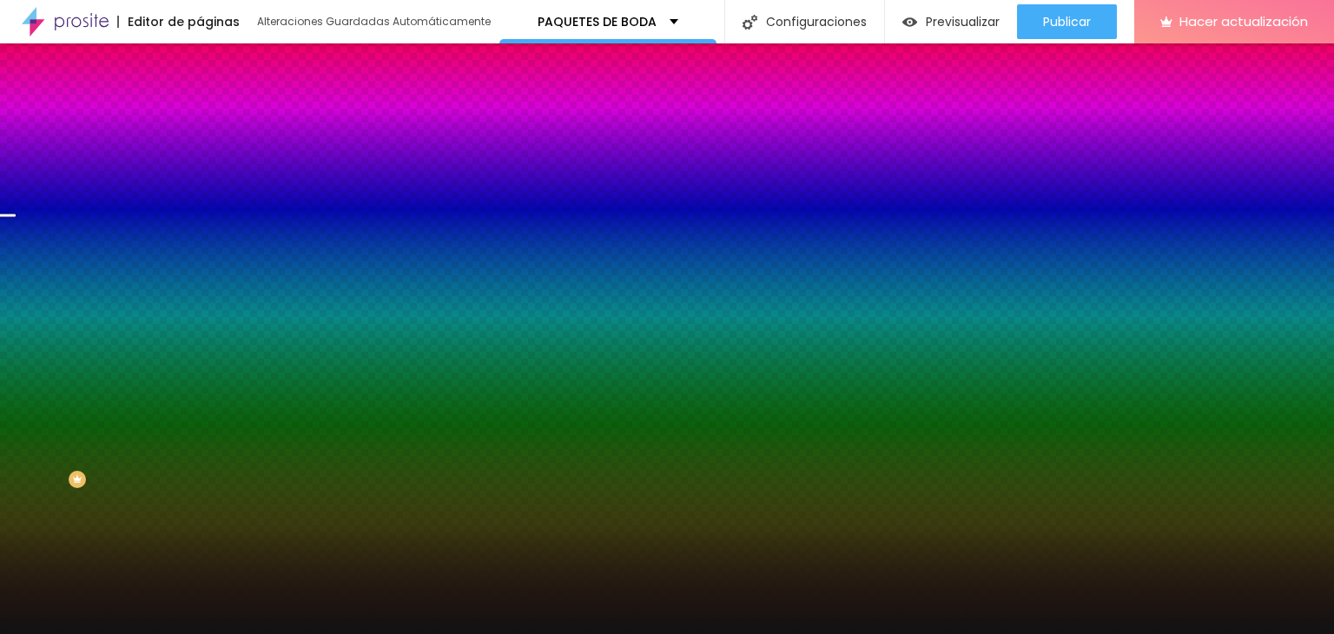
click at [200, 427] on div "Editar null Contenido Estilo Avanzado Color de fondo Restablecer #121212 Sombra…" at bounding box center [300, 338] width 200 height 590
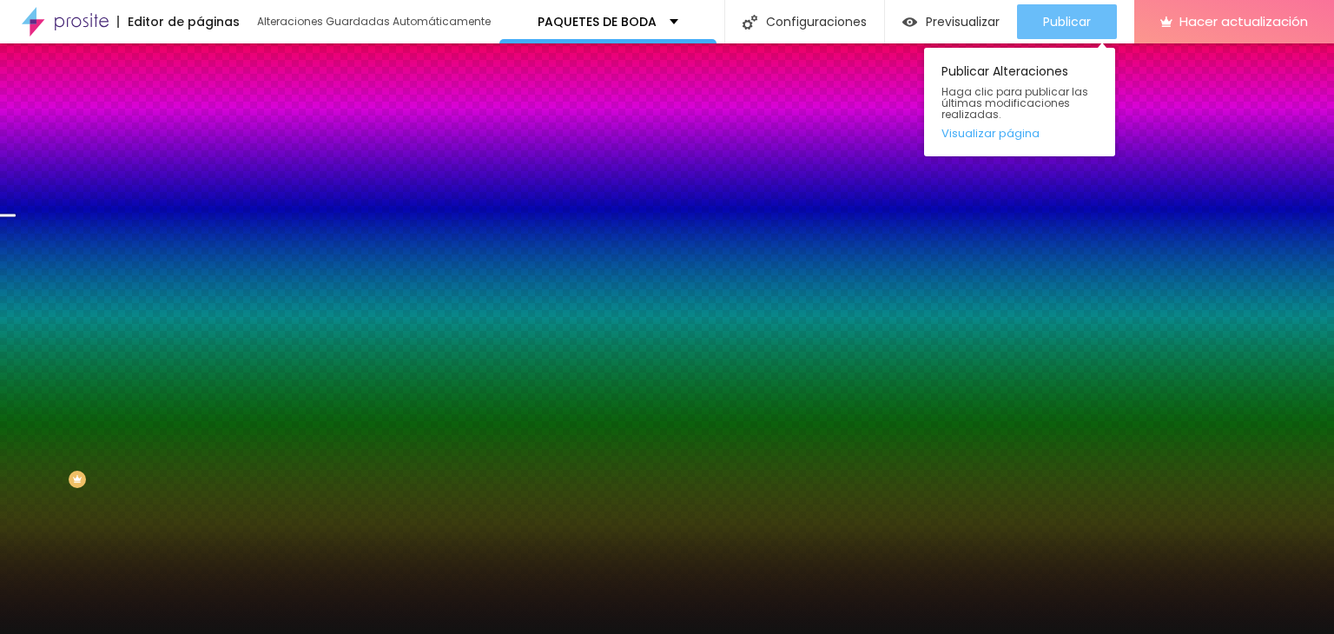
click at [1070, 11] on div "Publicar" at bounding box center [1067, 21] width 48 height 35
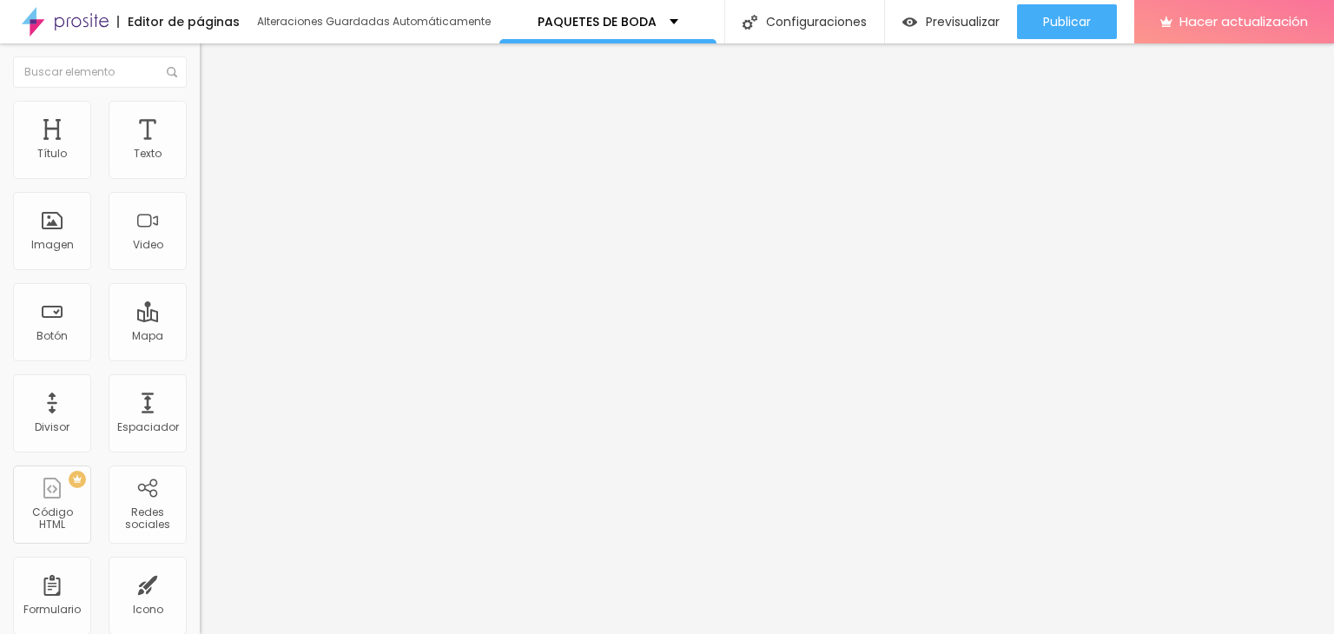
click at [200, 109] on img at bounding box center [208, 109] width 16 height 16
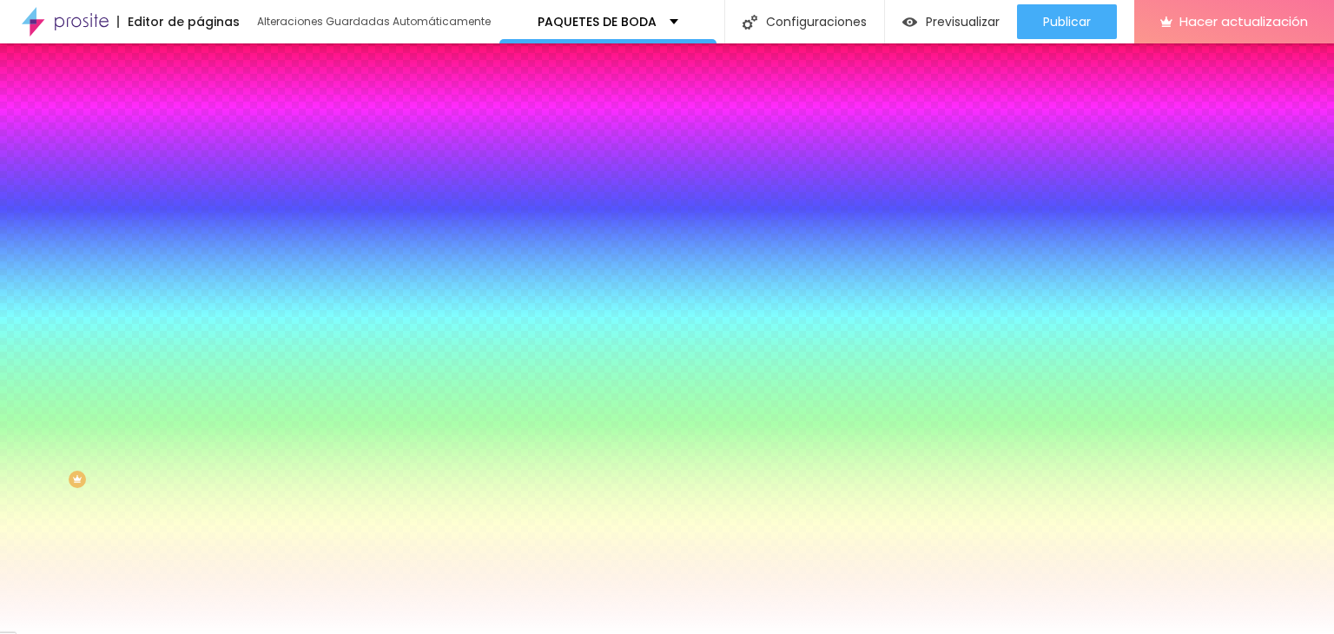
click at [200, 135] on li "Avanzado" at bounding box center [300, 126] width 200 height 17
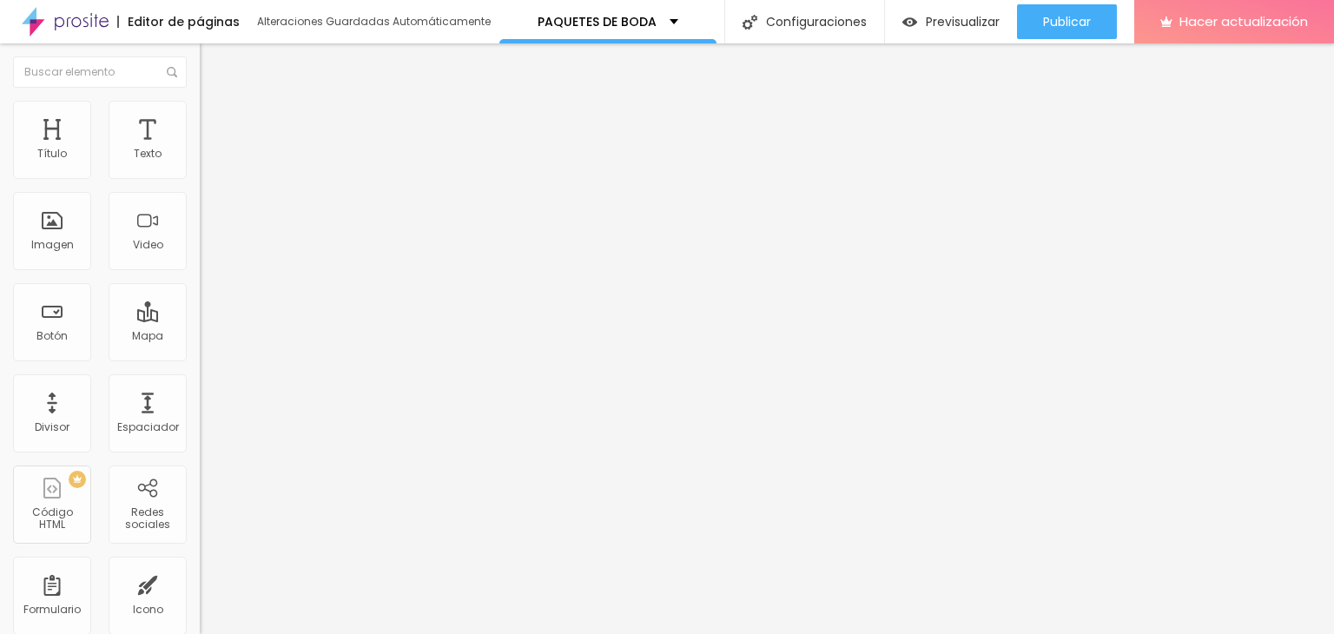
click at [200, 107] on li "Estilo" at bounding box center [300, 109] width 200 height 17
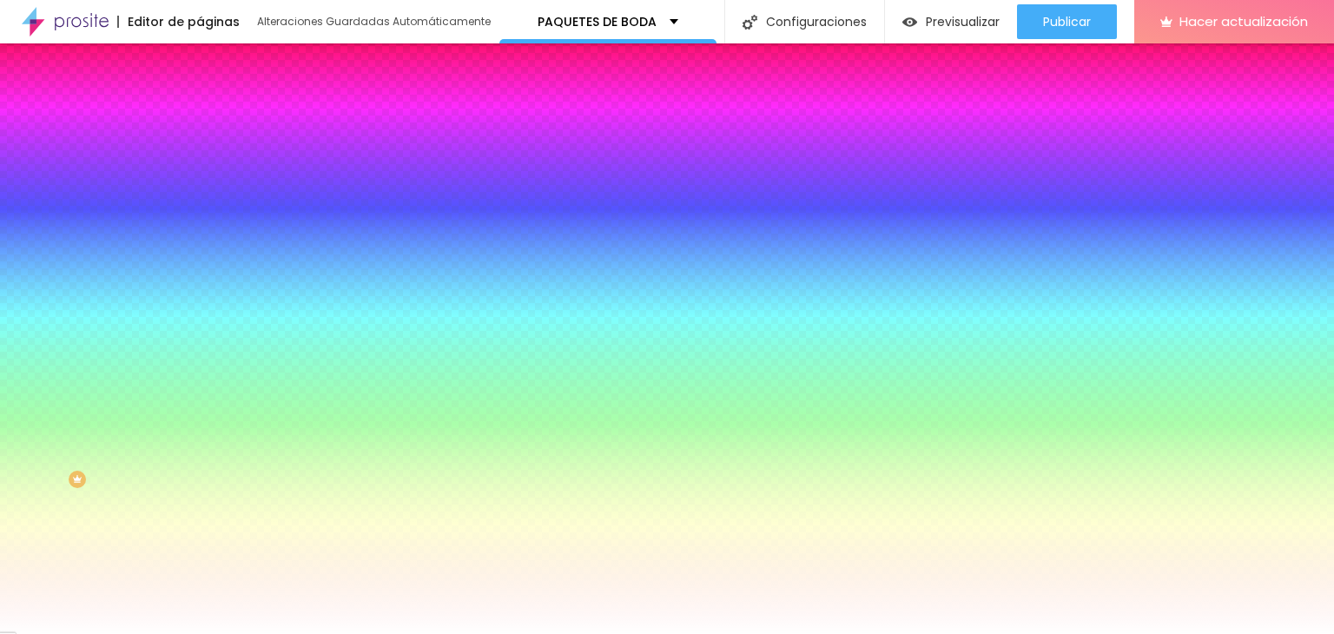
click at [215, 120] on font "Estilo" at bounding box center [228, 112] width 27 height 15
click at [208, 217] on icon "button" at bounding box center [211, 220] width 7 height 7
click at [348, 456] on div at bounding box center [667, 317] width 1334 height 634
drag, startPoint x: 342, startPoint y: 450, endPoint x: 344, endPoint y: 425, distance: 24.4
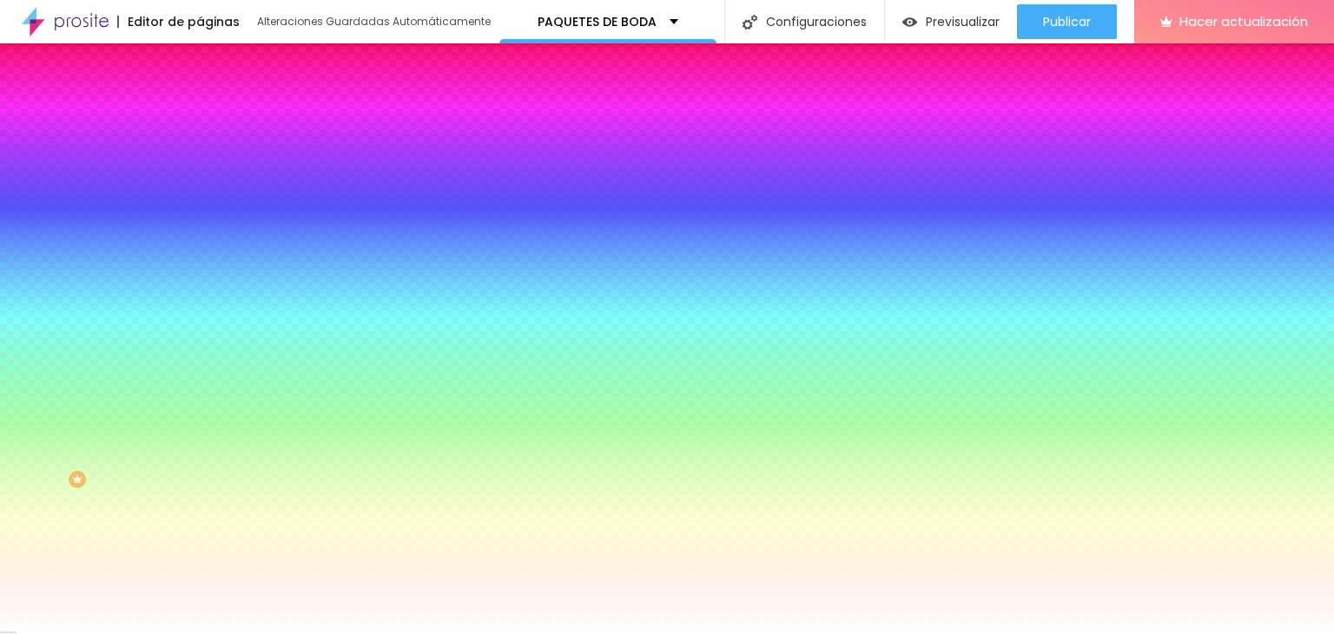
type input "#D81515"
click at [344, 450] on div at bounding box center [667, 317] width 1334 height 634
click at [1044, 633] on div at bounding box center [667, 634] width 1334 height 0
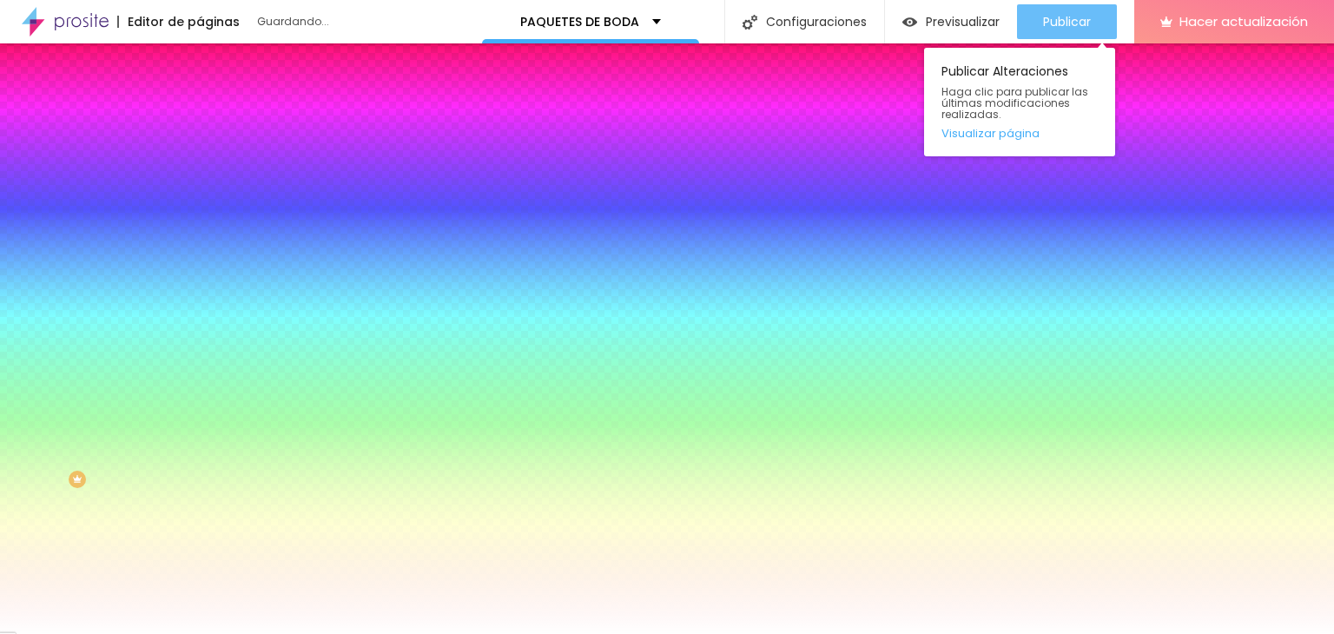
click at [1047, 10] on div "Publicar" at bounding box center [1067, 21] width 48 height 35
